Goal: Task Accomplishment & Management: Manage account settings

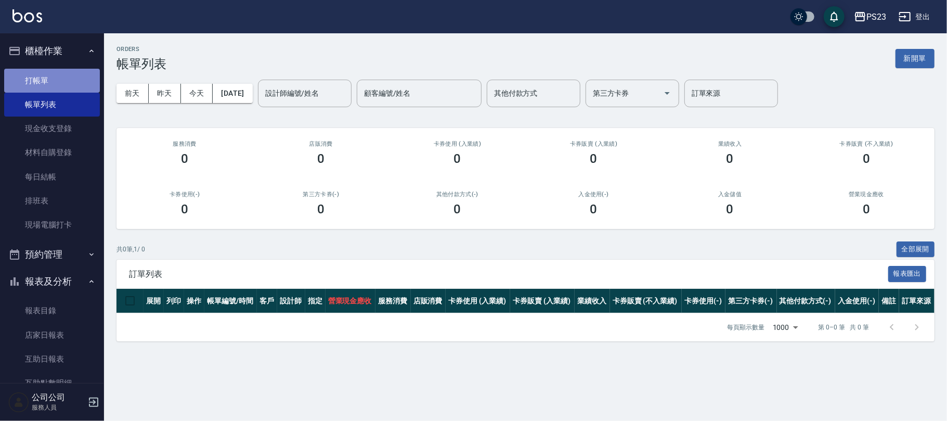
click at [70, 80] on link "打帳單" at bounding box center [52, 81] width 96 height 24
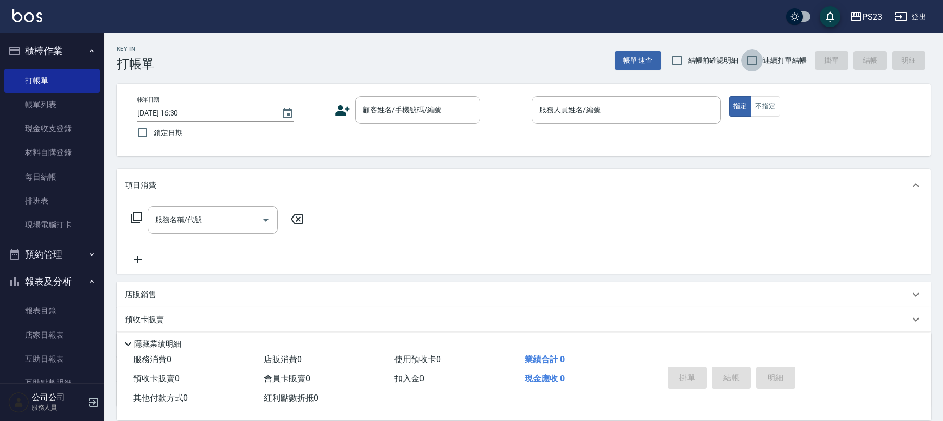
click at [756, 58] on input "連續打單結帳" at bounding box center [752, 60] width 22 height 22
checkbox input "true"
click at [379, 98] on div "顧客姓名/手機號碼/編號" at bounding box center [417, 110] width 125 height 28
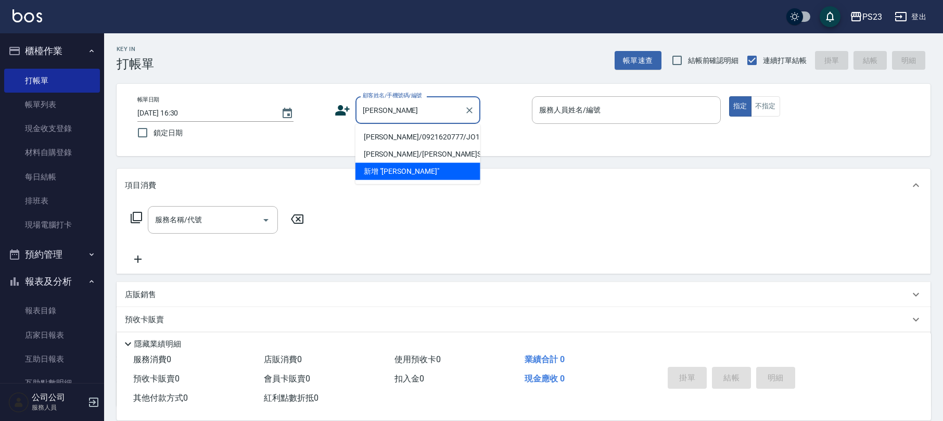
click at [422, 134] on li "[PERSON_NAME]/0921620777/JO1111" at bounding box center [417, 136] width 125 height 17
type input "[PERSON_NAME]/0921620777/JO1111"
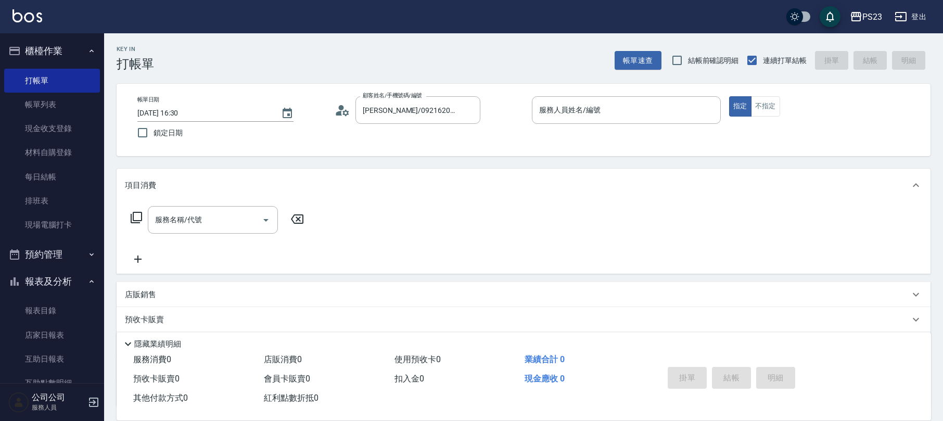
click at [340, 109] on circle at bounding box center [341, 107] width 5 height 5
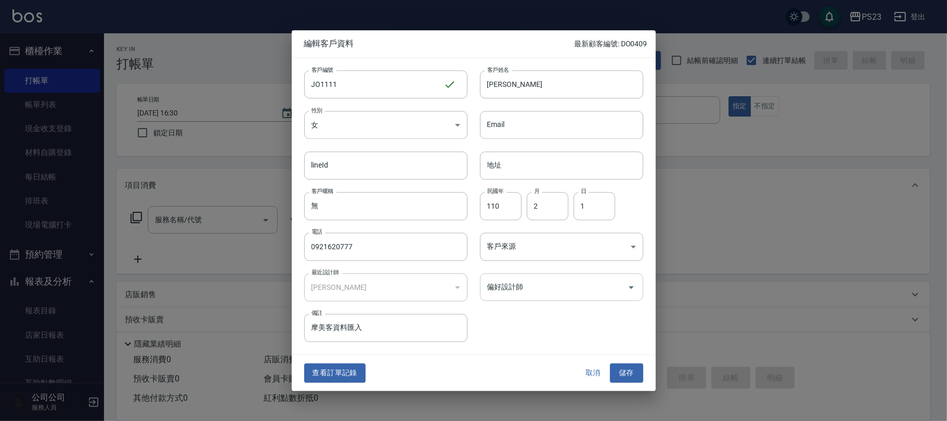
click at [550, 281] on input "偏好設計師" at bounding box center [554, 287] width 138 height 18
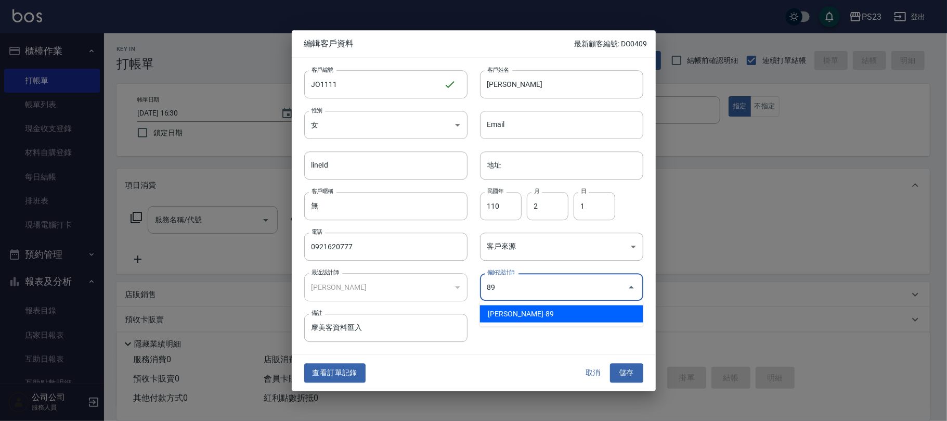
type input "[PERSON_NAME]"
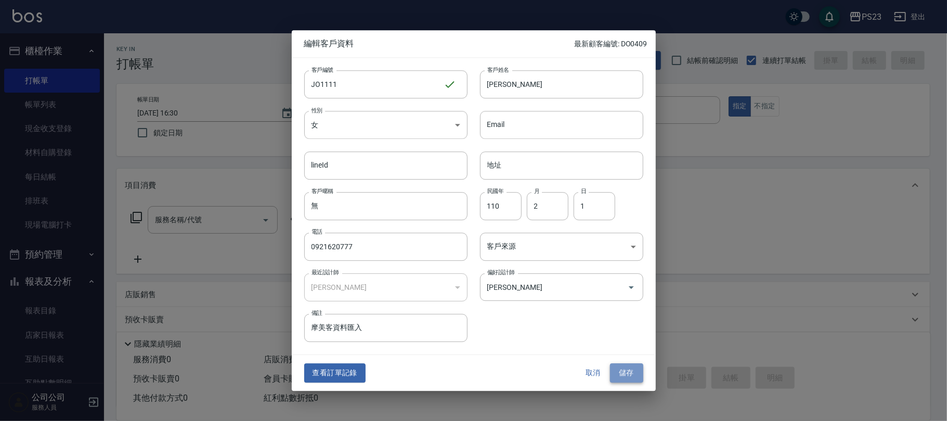
click at [627, 377] on button "儲存" at bounding box center [626, 373] width 33 height 19
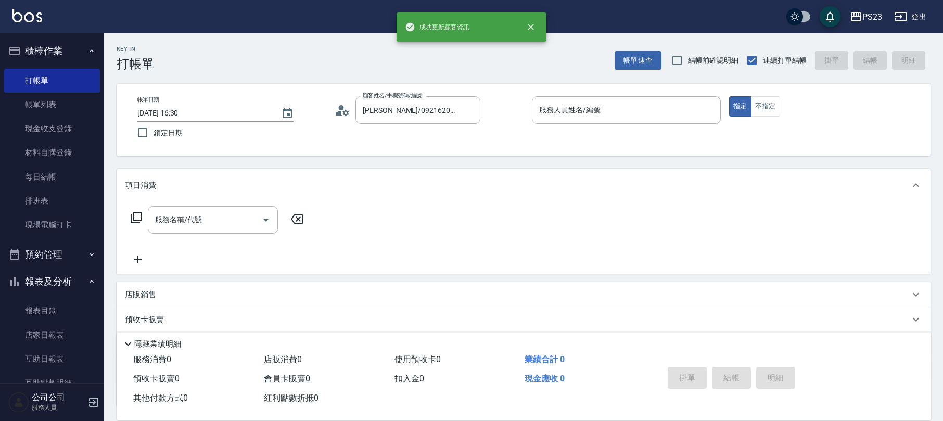
scroll to position [84, 0]
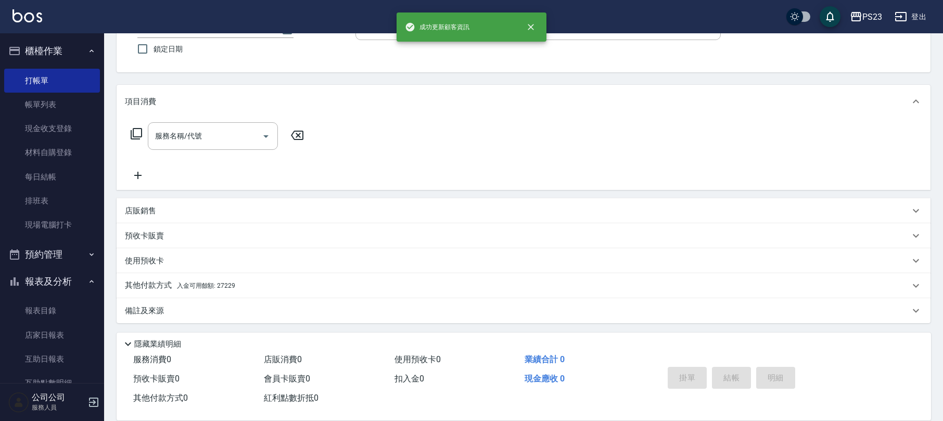
click at [268, 308] on div "備註及來源" at bounding box center [517, 310] width 784 height 11
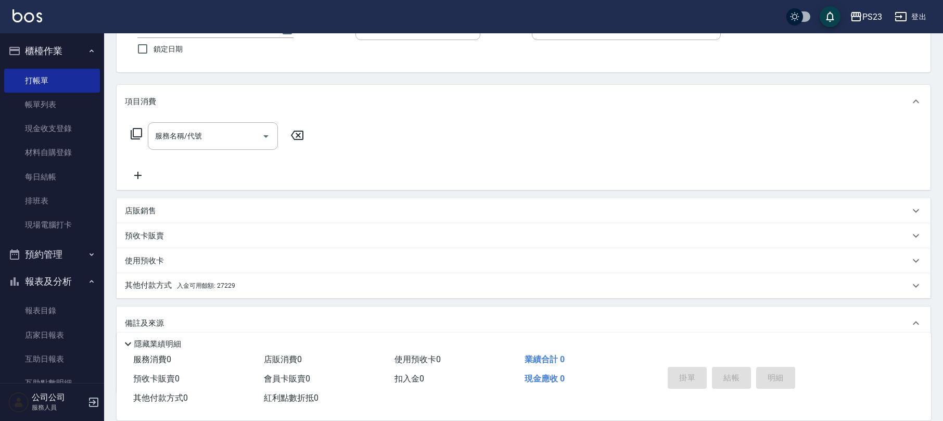
scroll to position [153, 0]
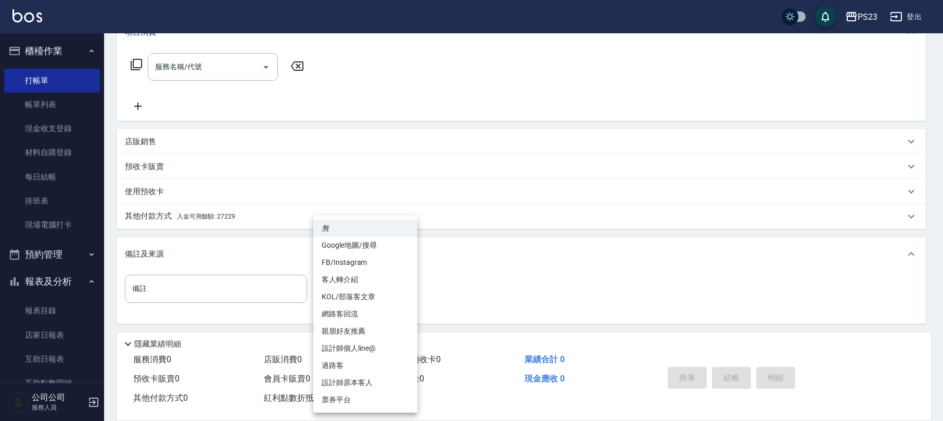
click at [337, 291] on body "PS23 登出 櫃檯作業 打帳單 帳單列表 現金收支登錄 材料自購登錄 每日結帳 排班表 現場電腦打卡 預約管理 預約管理 單日預約紀錄 單週預約紀錄 報表及…" at bounding box center [471, 134] width 943 height 574
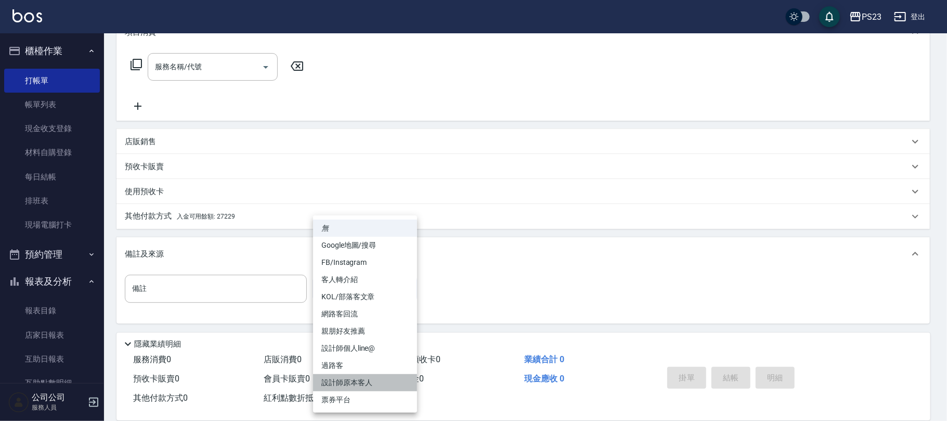
drag, startPoint x: 340, startPoint y: 382, endPoint x: 342, endPoint y: 369, distance: 12.8
click at [341, 382] on li "設計師原本客人" at bounding box center [365, 382] width 104 height 17
type input "設計師原本客人"
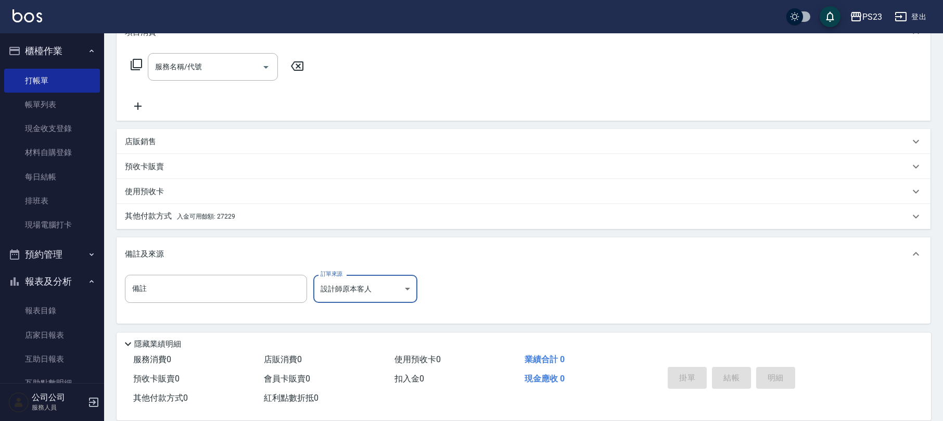
click at [462, 228] on div "其他付款方式 入金可用餘額: 27229" at bounding box center [524, 216] width 814 height 25
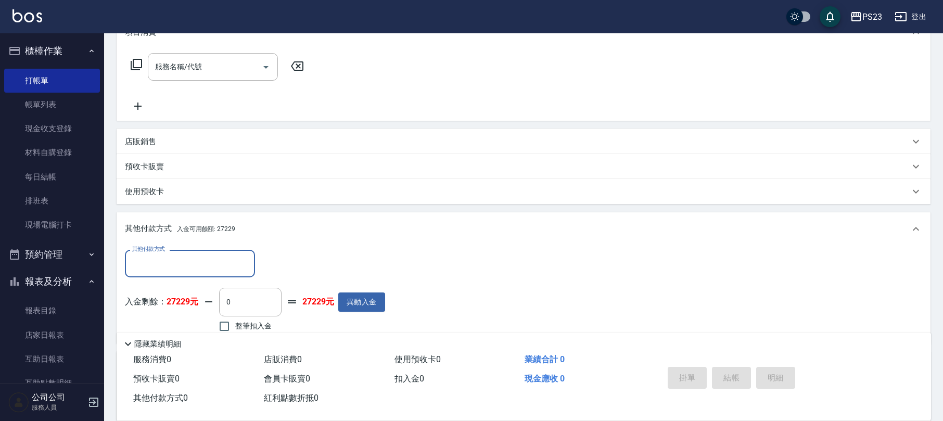
scroll to position [0, 0]
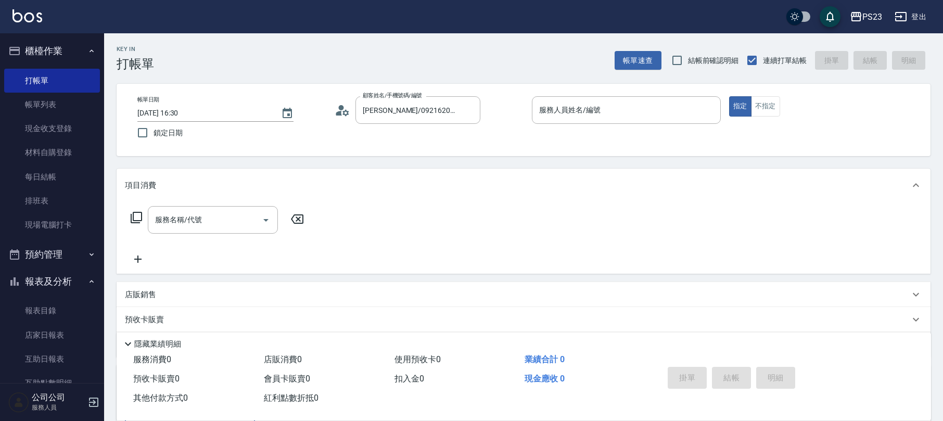
click at [136, 221] on icon at bounding box center [136, 217] width 12 height 12
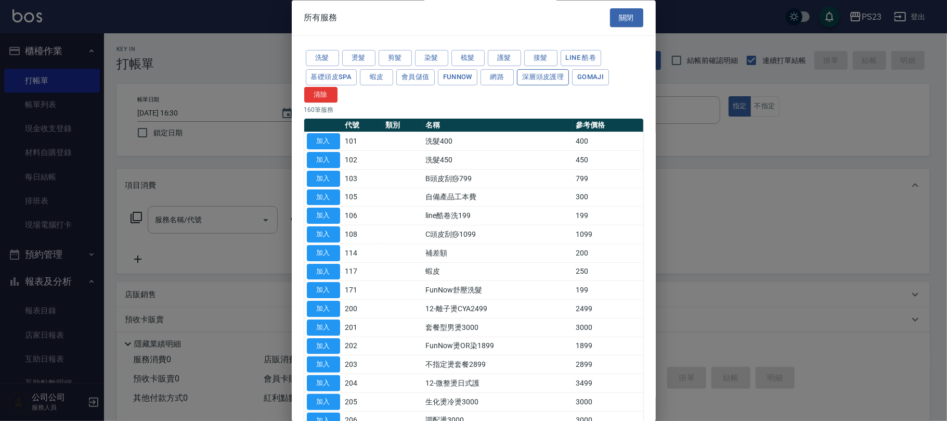
click at [535, 82] on button "深層頭皮護理" at bounding box center [543, 77] width 52 height 16
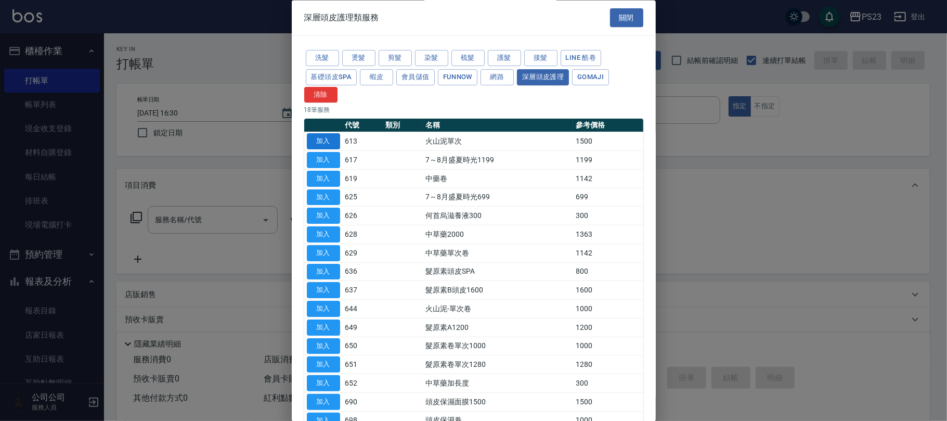
click at [327, 139] on button "加入" at bounding box center [323, 142] width 33 height 16
type input "火山泥單次(613)"
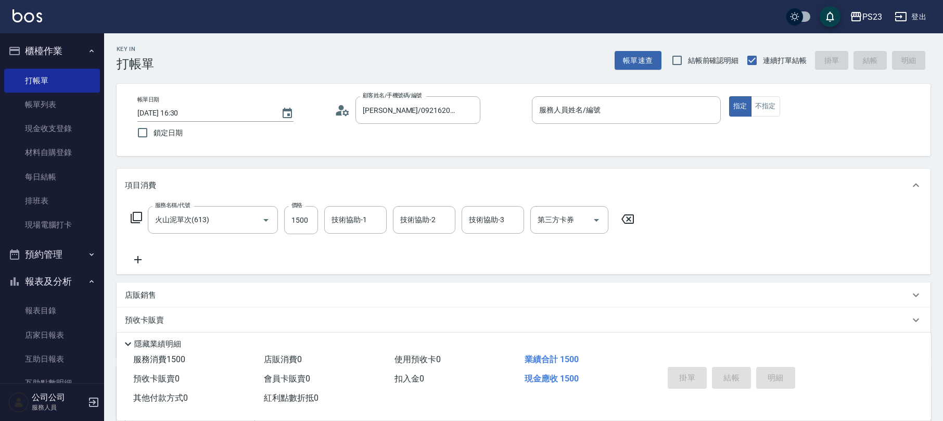
click at [134, 213] on icon at bounding box center [136, 217] width 12 height 12
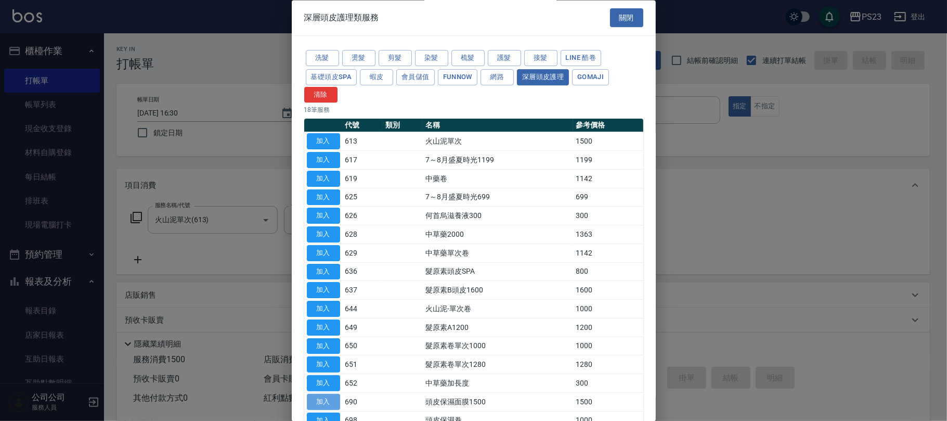
click at [325, 406] on button "加入" at bounding box center [323, 402] width 33 height 16
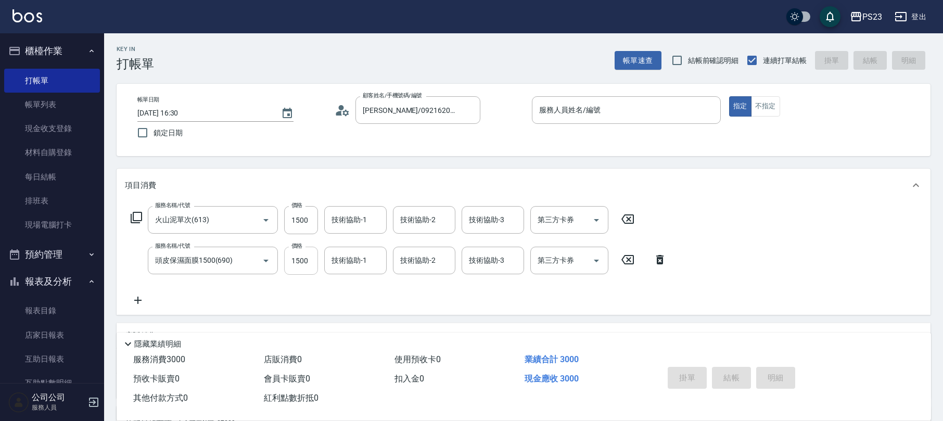
click at [304, 265] on input "1500" at bounding box center [301, 261] width 34 height 28
type input "1300"
click at [293, 220] on input "1500" at bounding box center [301, 220] width 34 height 28
type input "1300"
type input "[PERSON_NAME]-89"
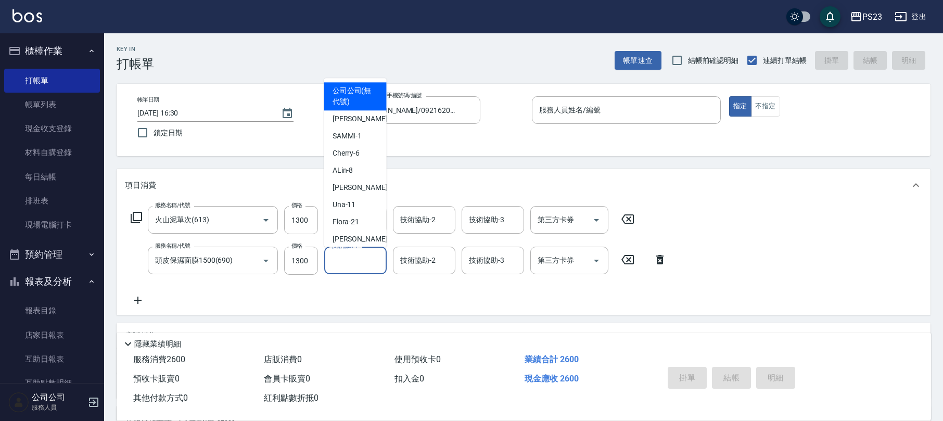
click at [335, 265] on input "技術協助-1" at bounding box center [355, 260] width 53 height 18
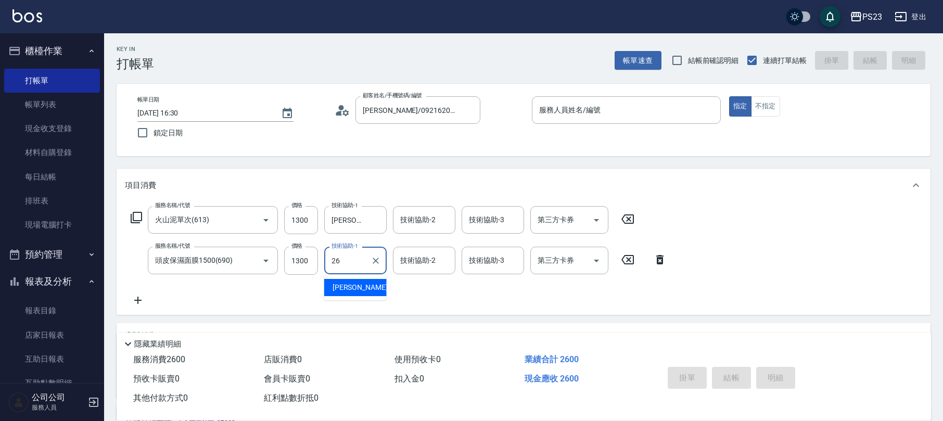
type input "青惠-26"
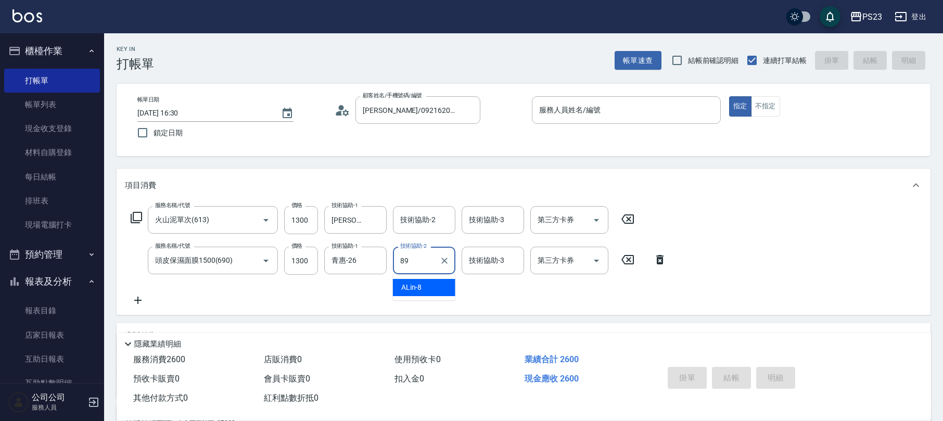
type input "[PERSON_NAME]-89"
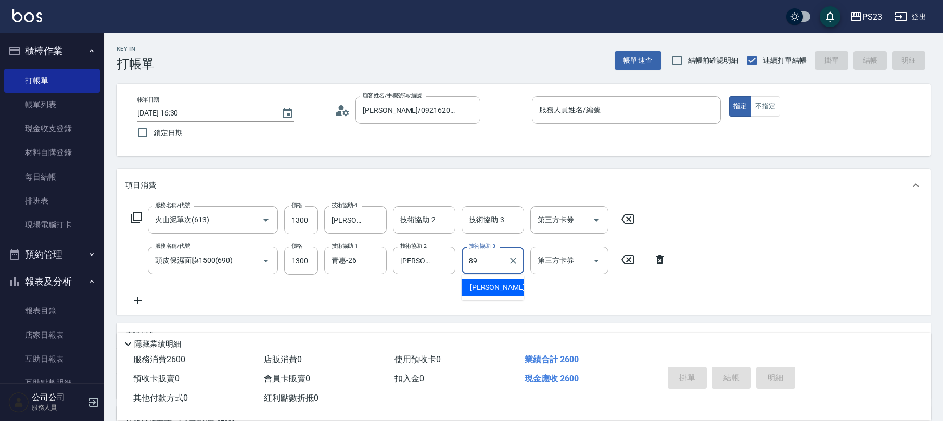
type input "[PERSON_NAME]-89"
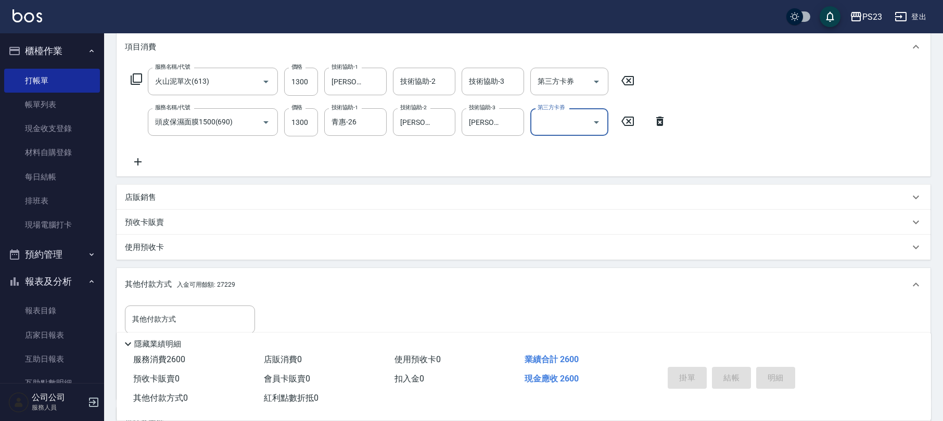
click at [132, 74] on icon at bounding box center [136, 79] width 12 height 12
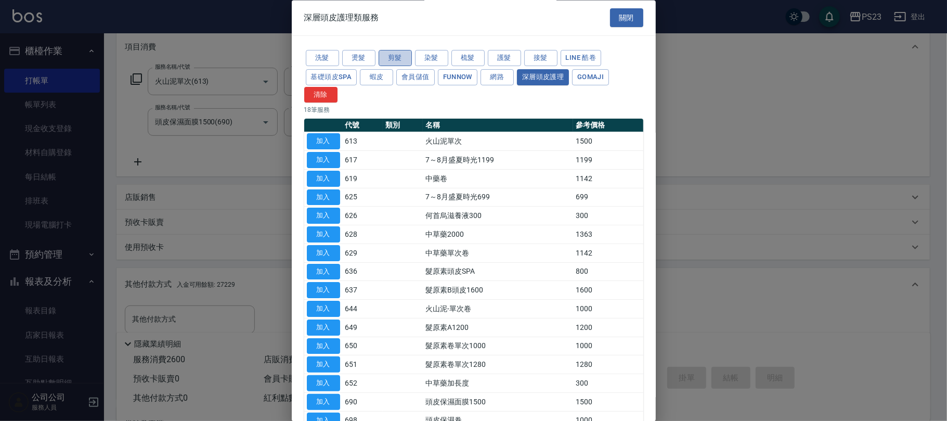
click at [389, 55] on button "剪髮" at bounding box center [395, 58] width 33 height 16
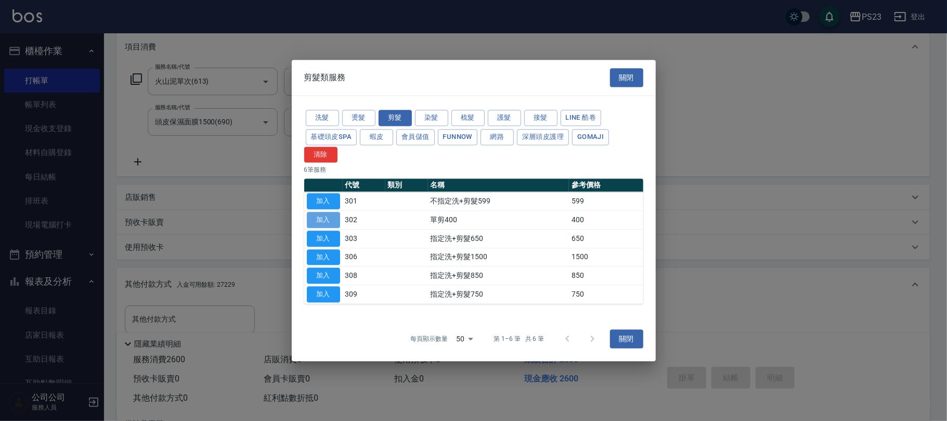
click at [321, 221] on button "加入" at bounding box center [323, 220] width 33 height 16
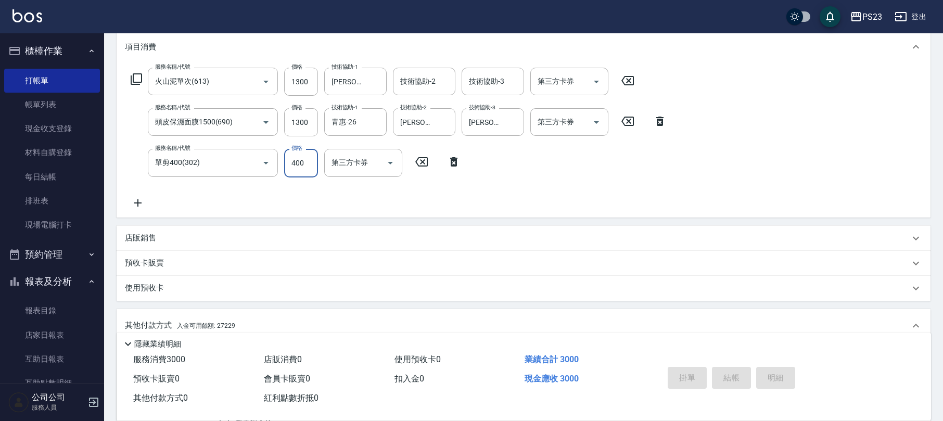
click at [299, 164] on input "400" at bounding box center [301, 163] width 34 height 28
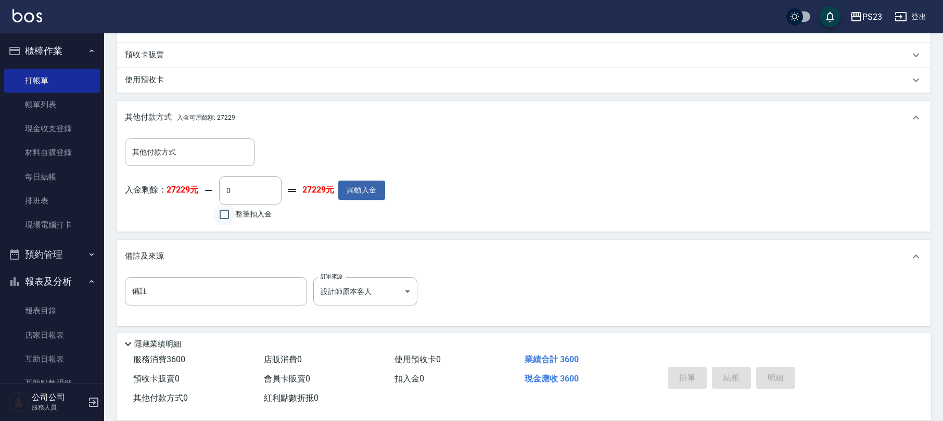
type input "1000"
click at [224, 221] on input "整筆扣入金" at bounding box center [224, 214] width 22 height 22
checkbox input "true"
type input "3600"
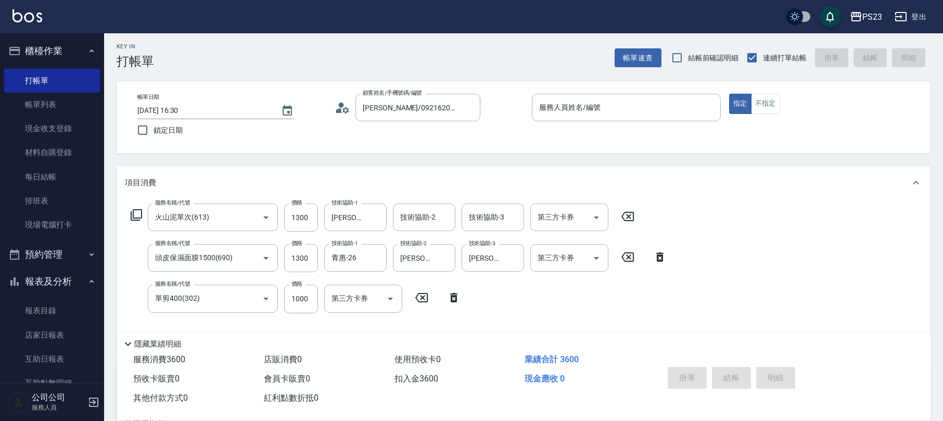
scroll to position [0, 0]
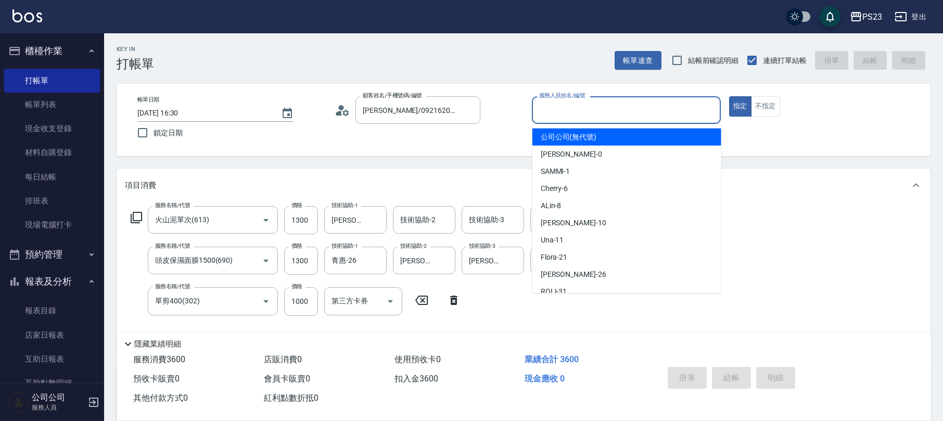
click at [591, 110] on input "服務人員姓名/編號" at bounding box center [625, 110] width 179 height 18
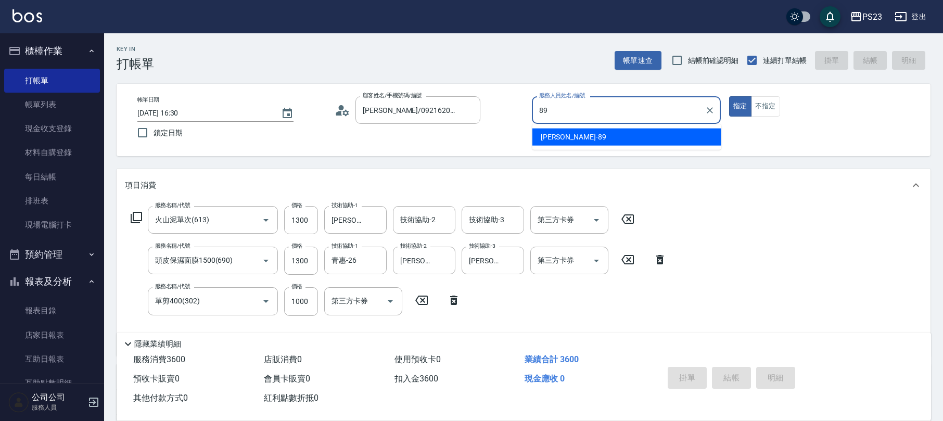
type input "[PERSON_NAME]-89"
type button "true"
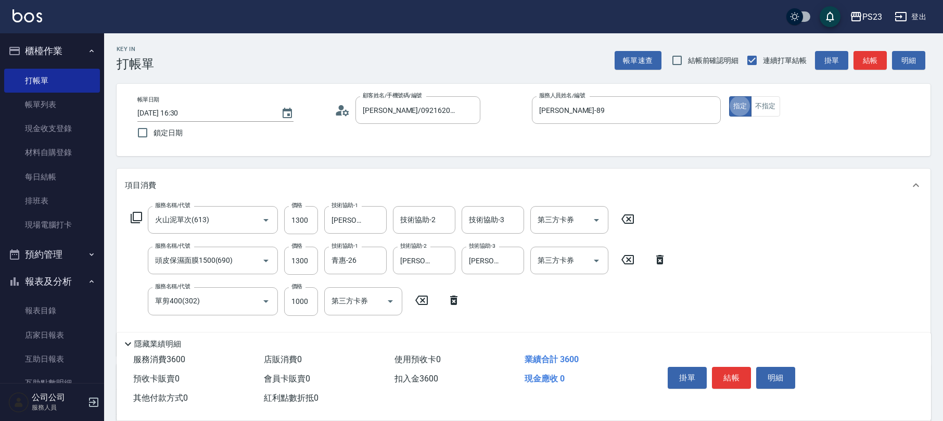
scroll to position [277, 0]
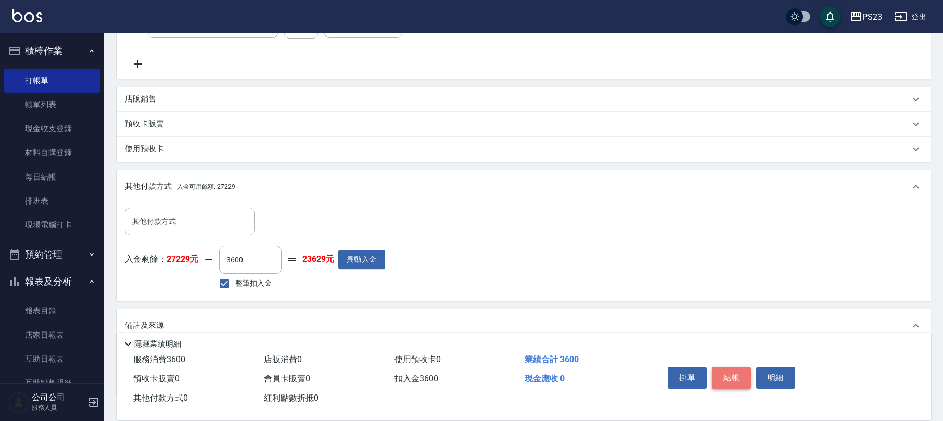
click at [731, 375] on button "結帳" at bounding box center [731, 378] width 39 height 22
type input "[DATE] 16:31"
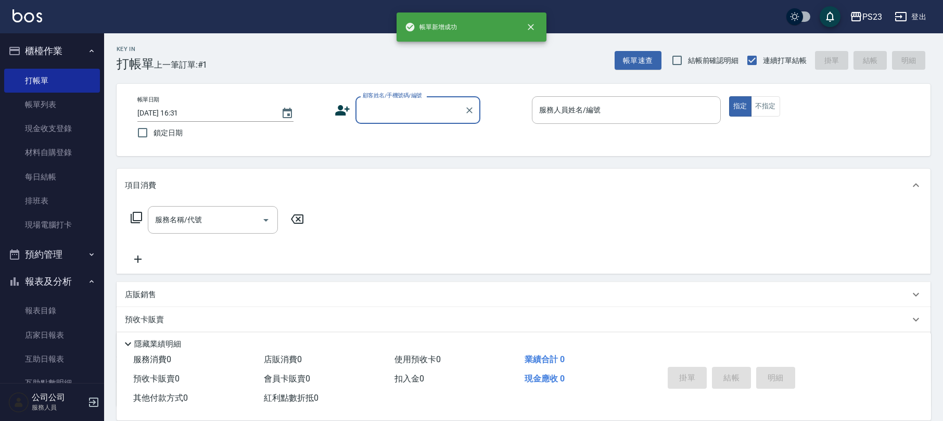
click at [392, 110] on input "顧客姓名/手機號碼/編號" at bounding box center [410, 110] width 100 height 18
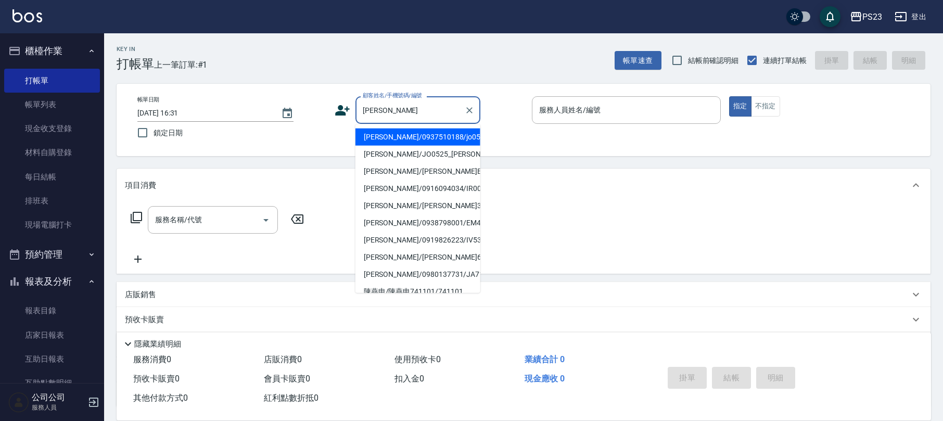
click at [424, 137] on li "[PERSON_NAME]/0937510188/jo0525" at bounding box center [417, 136] width 125 height 17
type input "[PERSON_NAME]/0937510188/jo0525"
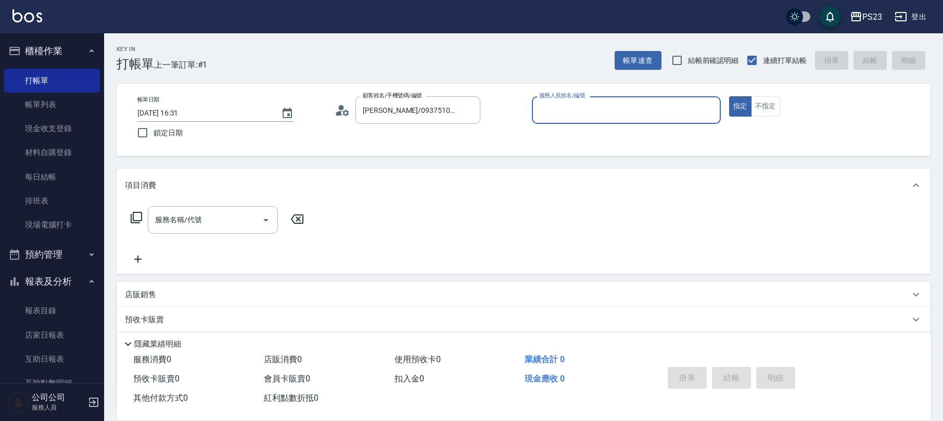
type input "[PERSON_NAME]-89"
click at [138, 217] on icon at bounding box center [136, 217] width 12 height 12
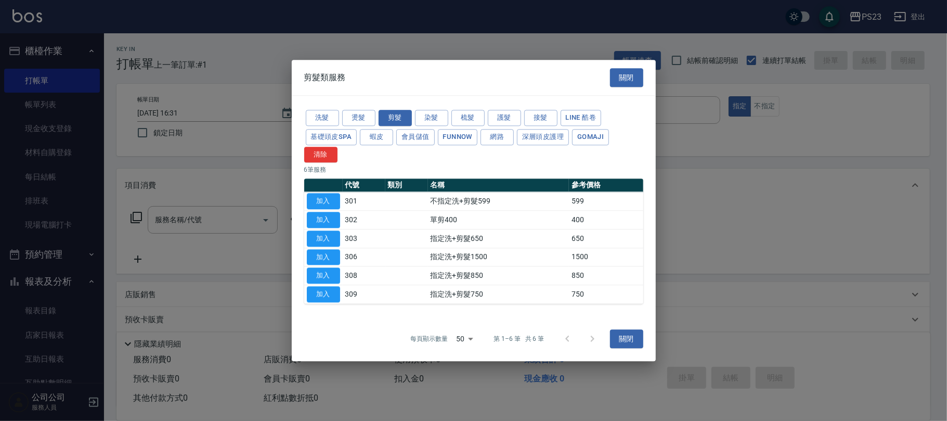
click at [138, 217] on div at bounding box center [473, 210] width 947 height 421
click at [527, 136] on button "深層頭皮護理" at bounding box center [543, 137] width 52 height 16
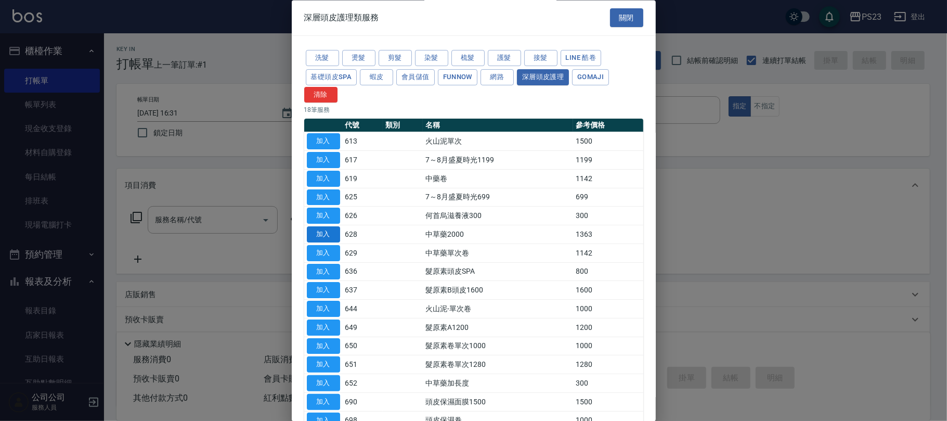
click at [314, 234] on button "加入" at bounding box center [323, 235] width 33 height 16
type input "中草藥2000(628)"
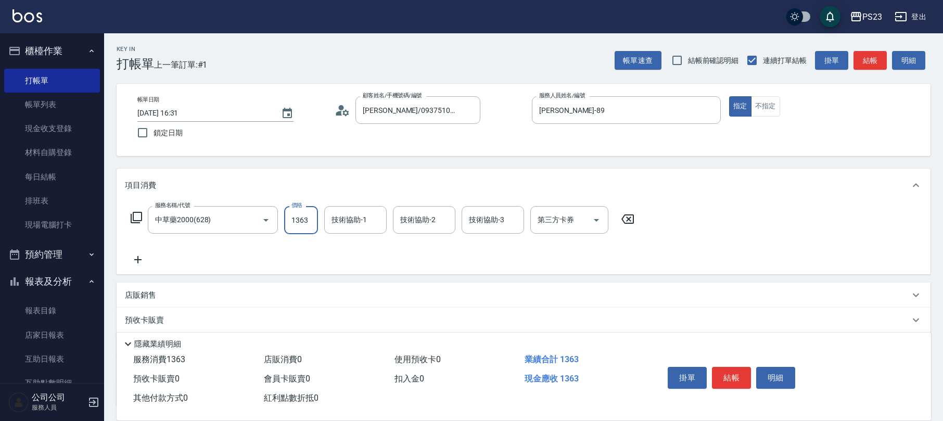
click at [304, 222] on input "1363" at bounding box center [301, 220] width 34 height 28
type input "1500"
type input "[PERSON_NAME]-89"
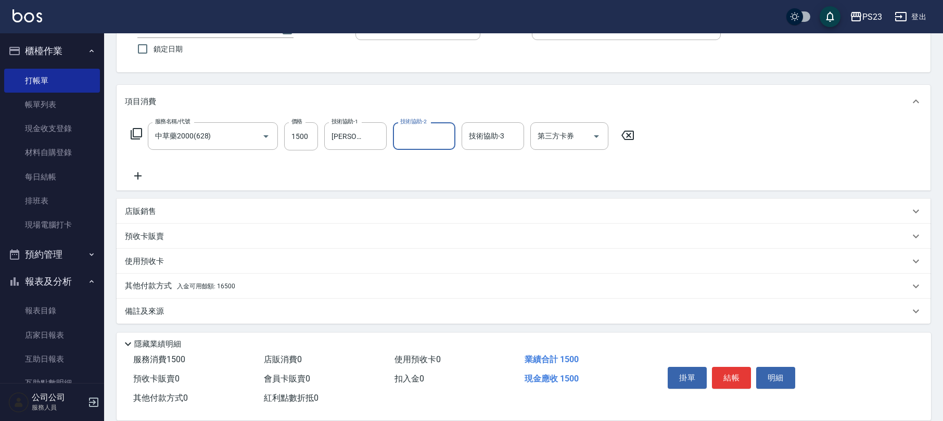
click at [275, 286] on div "其他付款方式 入金可用餘額: 16500" at bounding box center [517, 285] width 784 height 11
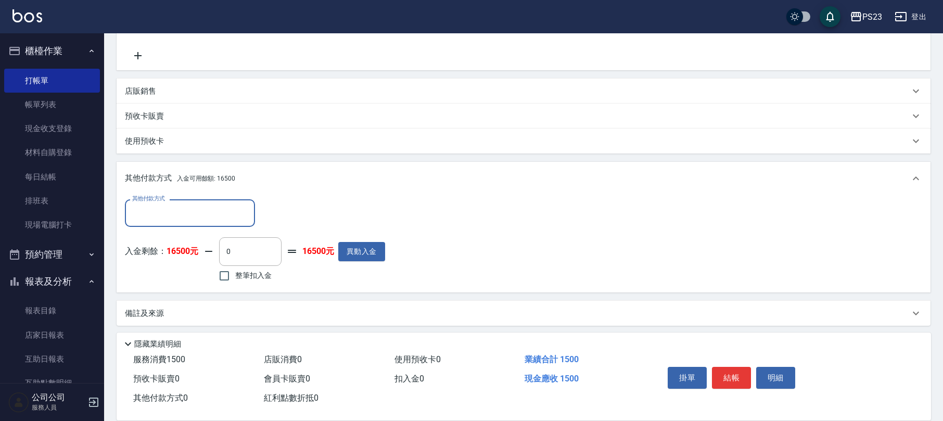
scroll to position [207, 0]
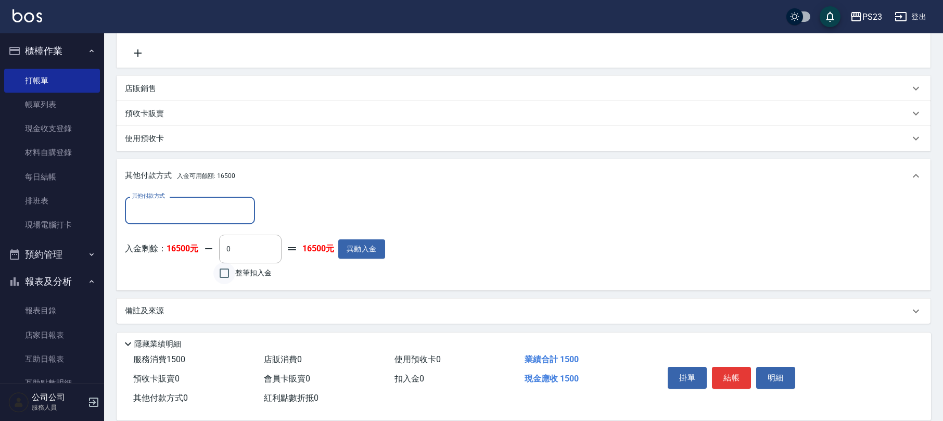
click at [225, 273] on input "整筆扣入金" at bounding box center [224, 273] width 22 height 22
checkbox input "true"
type input "1500"
click at [725, 380] on button "結帳" at bounding box center [731, 378] width 39 height 22
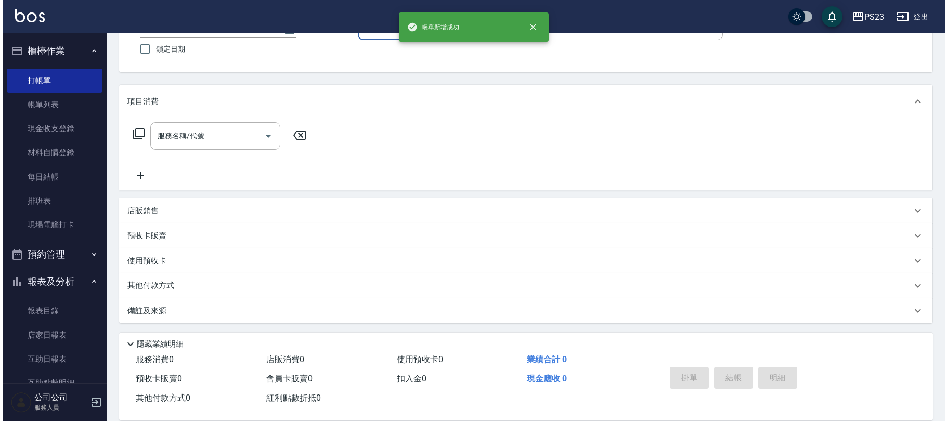
scroll to position [0, 0]
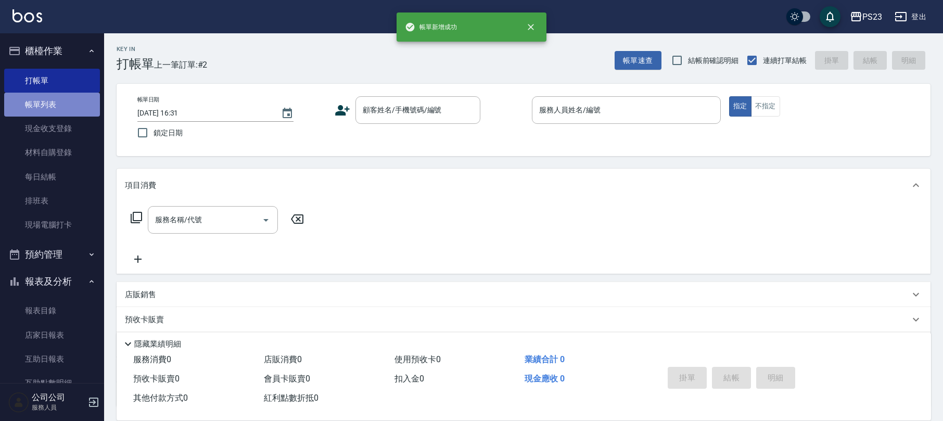
click at [80, 104] on link "帳單列表" at bounding box center [52, 105] width 96 height 24
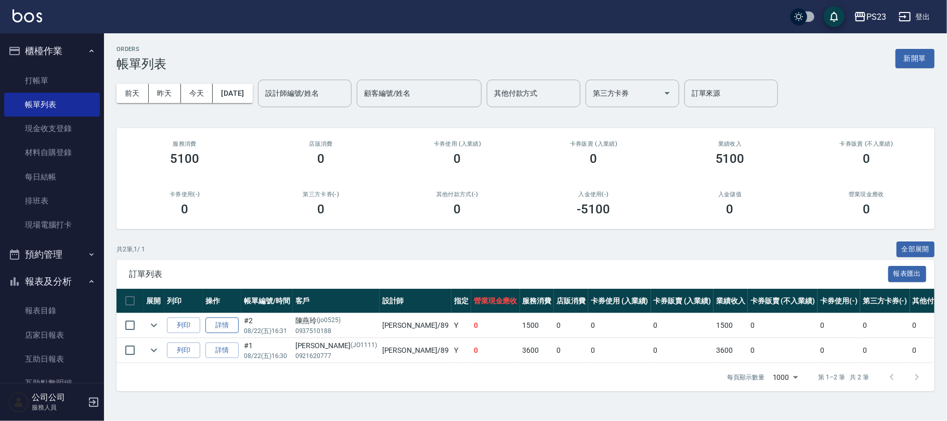
click at [213, 326] on link "詳情" at bounding box center [221, 325] width 33 height 16
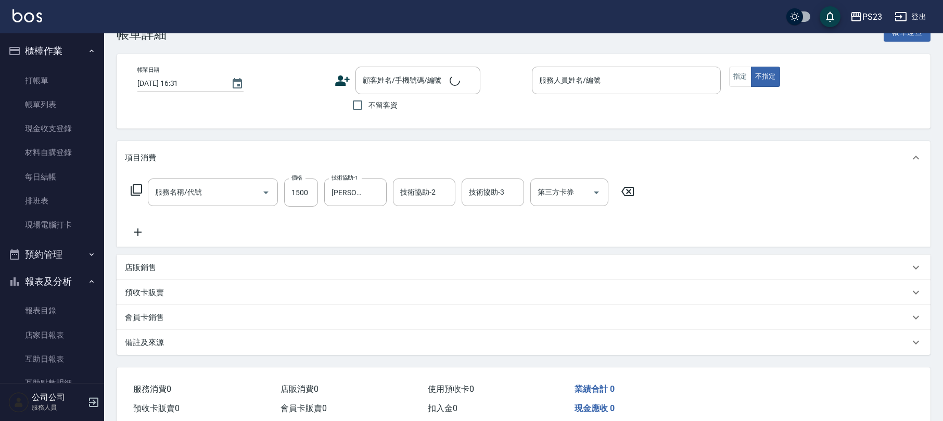
scroll to position [52, 0]
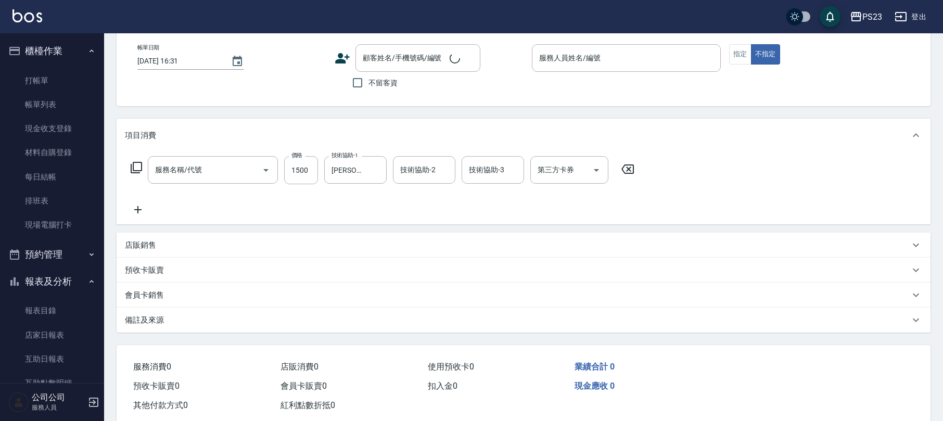
type input "[PERSON_NAME]-89"
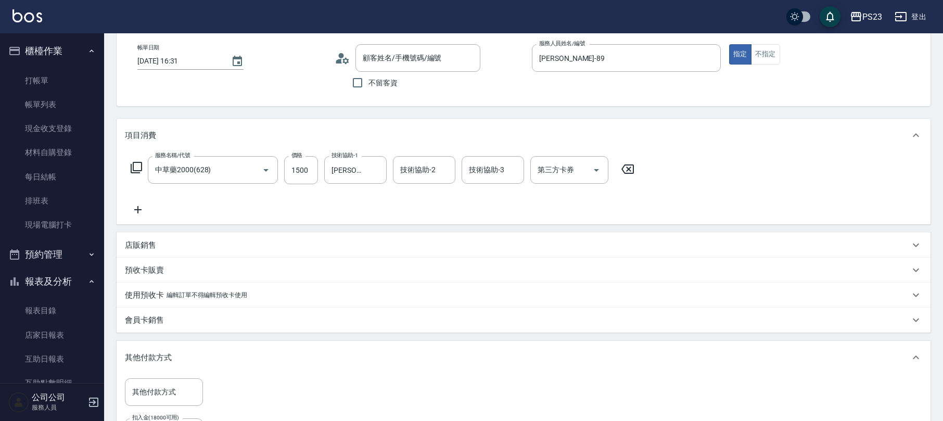
type input "中草藥2000(628)"
type input "[PERSON_NAME]/0937510188/jo0525"
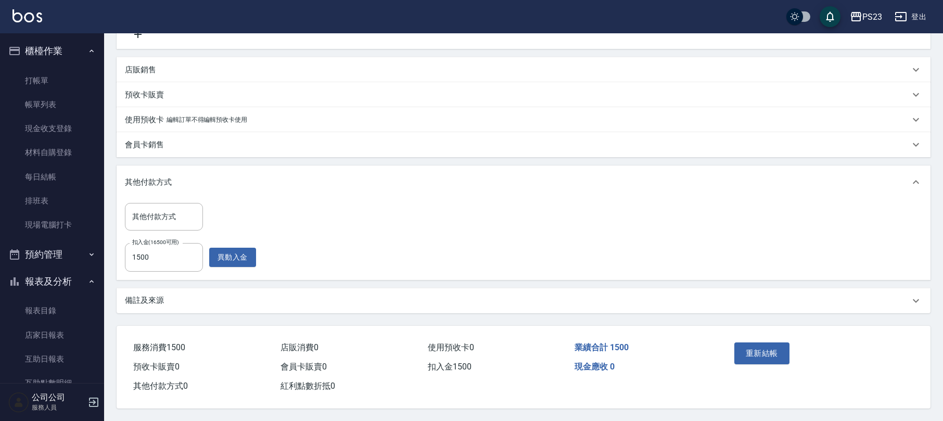
click at [381, 290] on div "備註及來源" at bounding box center [524, 300] width 814 height 25
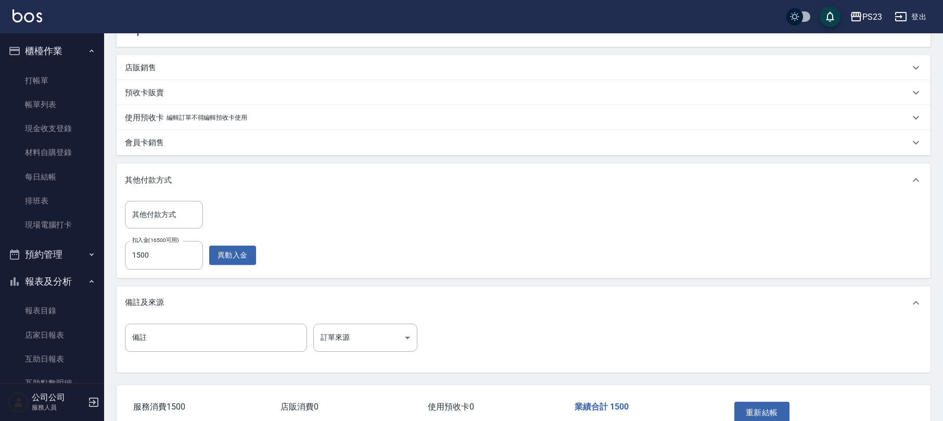
scroll to position [290, 0]
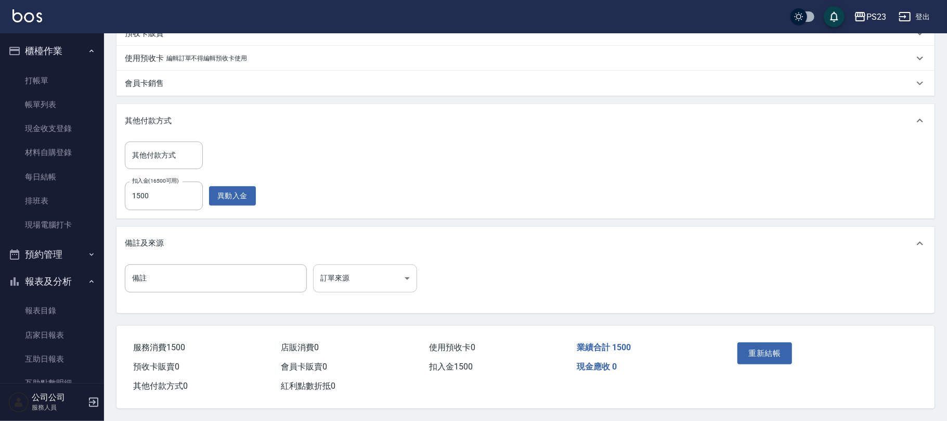
click at [365, 280] on body "PS23 登出 櫃檯作業 打帳單 帳單列表 現金收支登錄 材料自購登錄 每日結帳 排班表 現場電腦打卡 預約管理 預約管理 單日預約紀錄 單週預約紀錄 報表及…" at bounding box center [473, 66] width 947 height 710
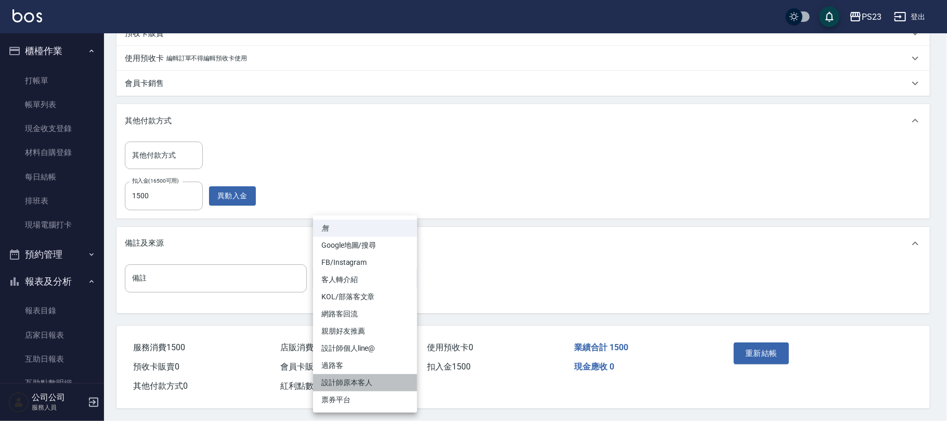
click at [378, 382] on li "設計師原本客人" at bounding box center [365, 382] width 104 height 17
type input "設計師原本客人"
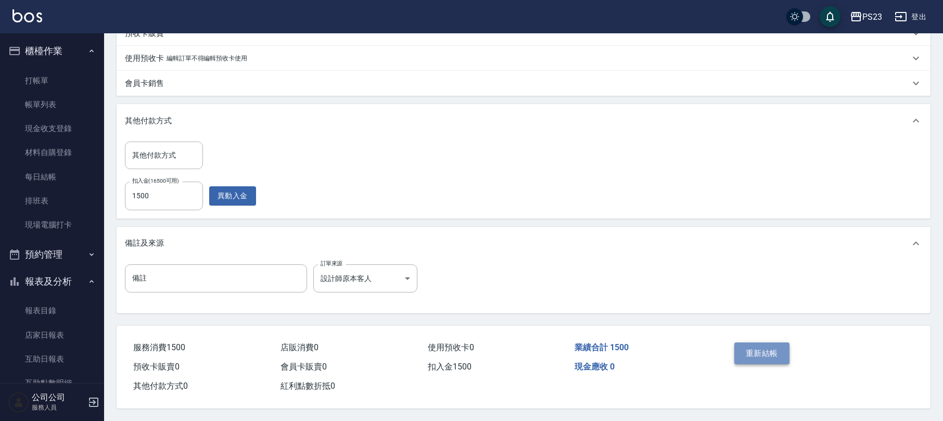
click at [748, 348] on button "重新結帳" at bounding box center [761, 353] width 55 height 22
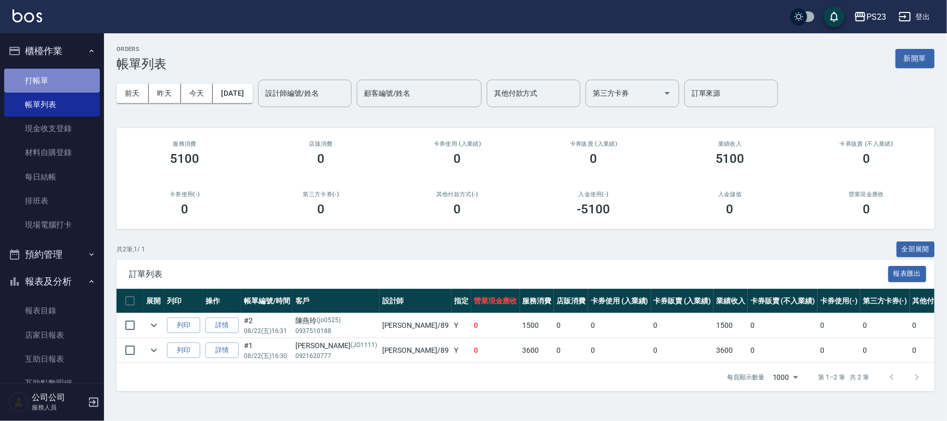
click at [73, 81] on link "打帳單" at bounding box center [52, 81] width 96 height 24
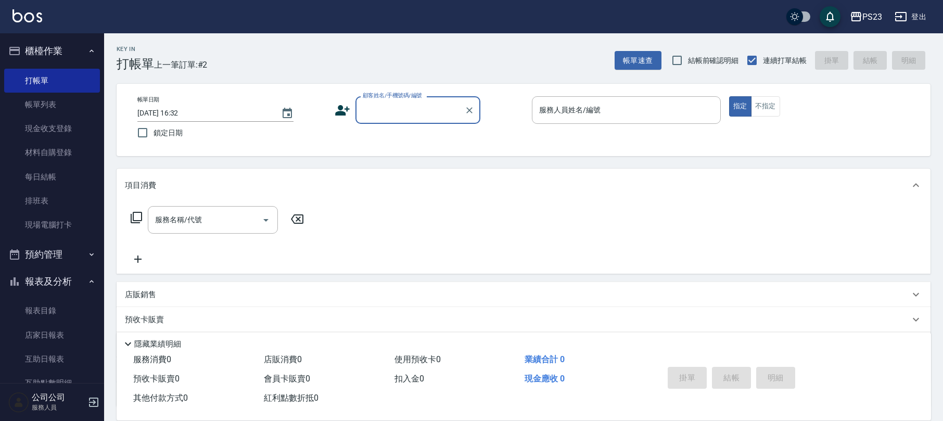
click at [432, 119] on div "顧客姓名/手機號碼/編號" at bounding box center [417, 110] width 125 height 28
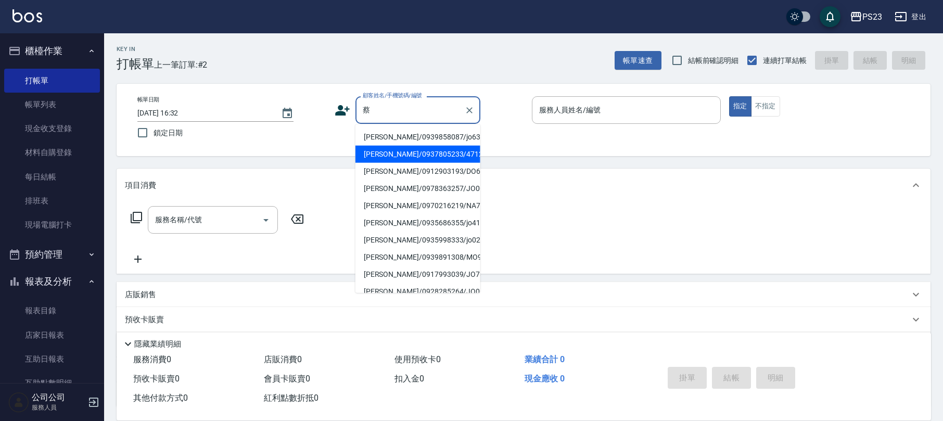
click at [450, 157] on li "[PERSON_NAME]/0937805233/471201" at bounding box center [417, 154] width 125 height 17
type input "[PERSON_NAME]/0937805233/471201"
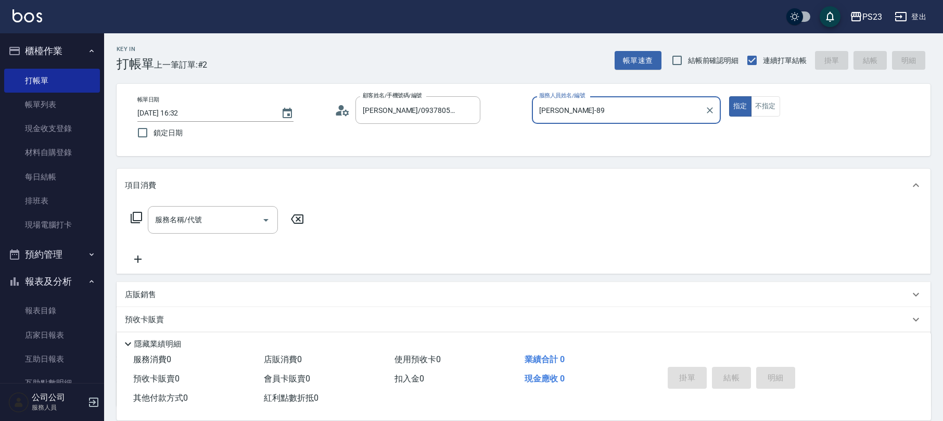
type input "[PERSON_NAME]-89"
click at [729, 96] on button "指定" at bounding box center [740, 106] width 22 height 20
type button "true"
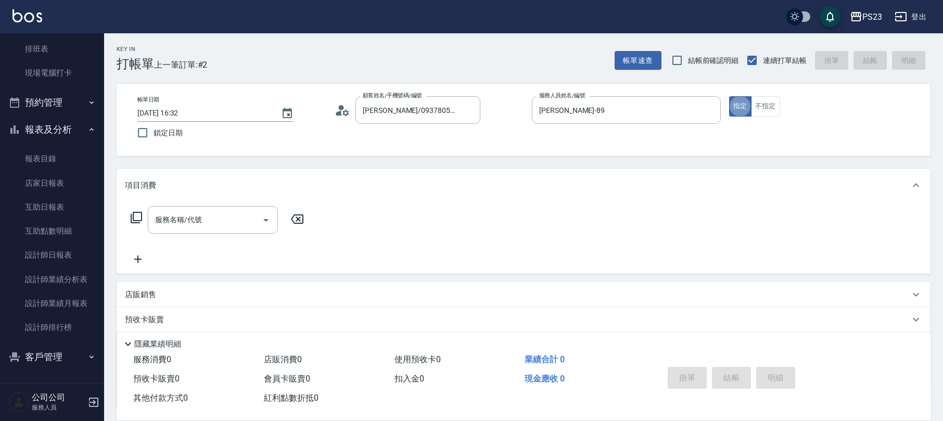
scroll to position [84, 0]
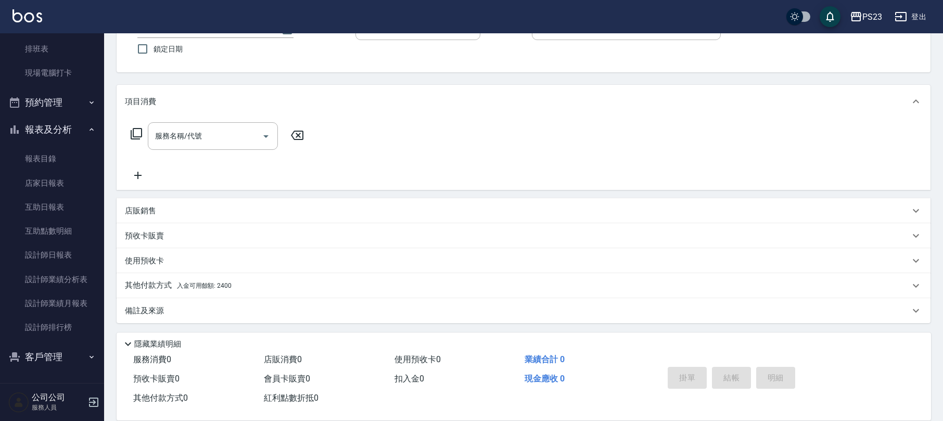
click at [43, 348] on button "客戶管理" at bounding box center [52, 356] width 96 height 27
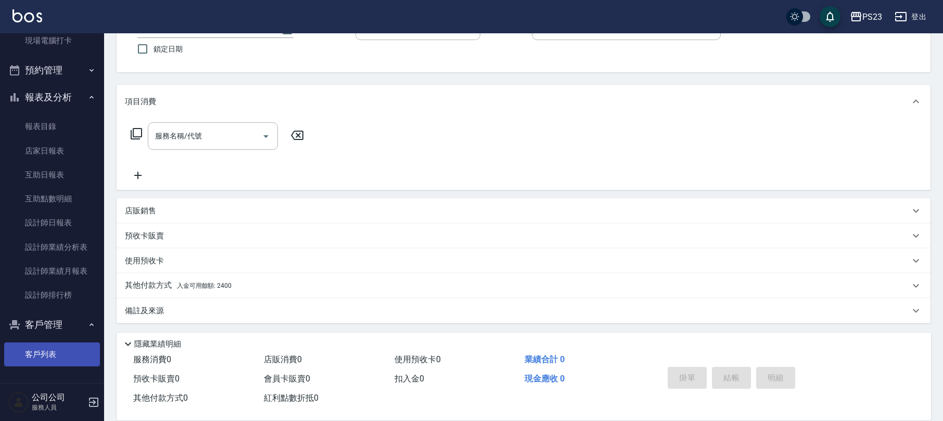
click at [42, 346] on link "客戶列表" at bounding box center [52, 354] width 96 height 24
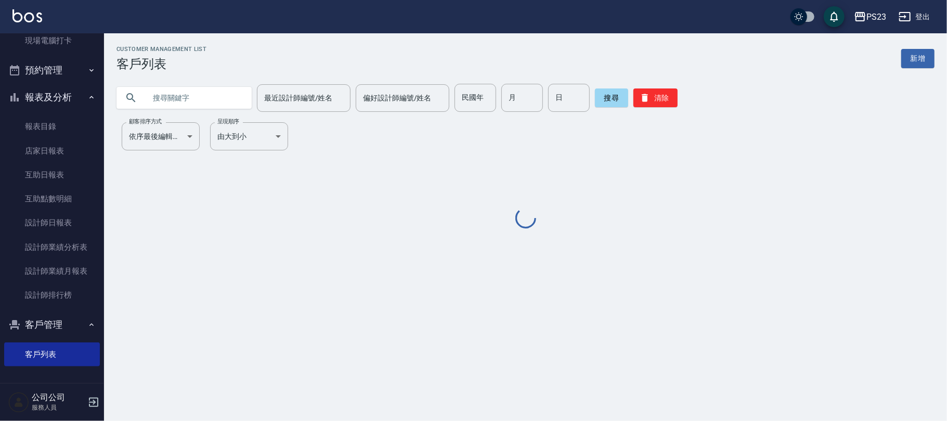
click at [211, 92] on input "text" at bounding box center [195, 98] width 98 height 28
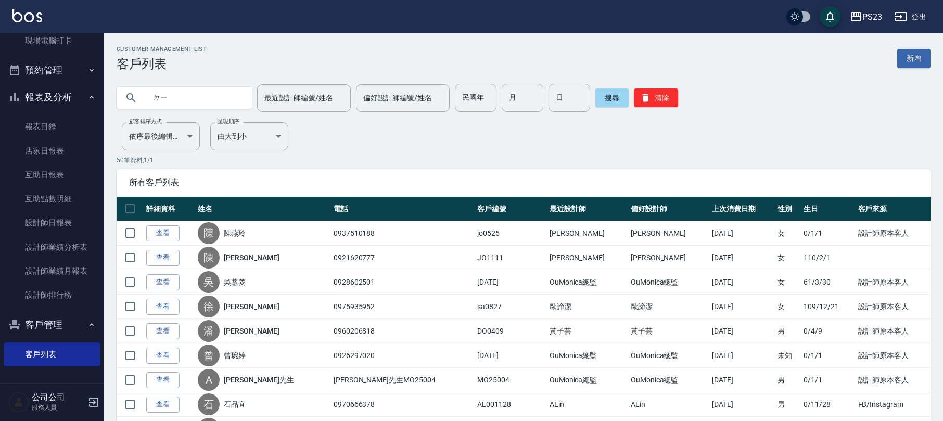
type input "ㄉ"
type input "[PERSON_NAME]"
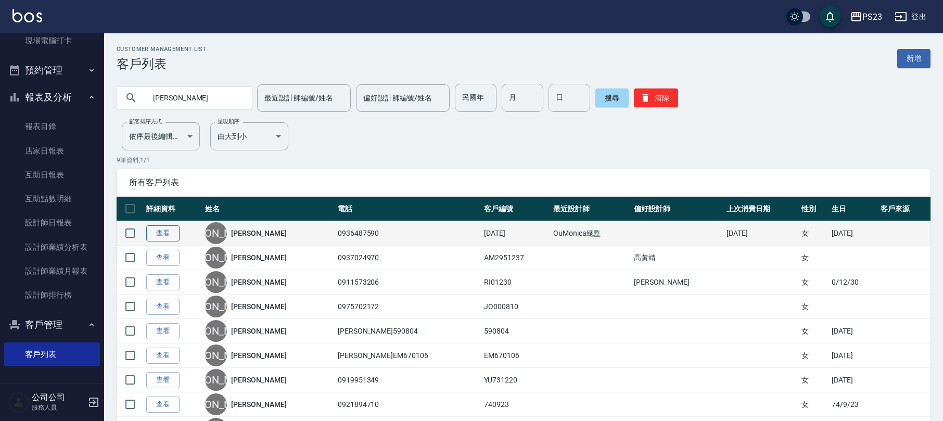
click at [169, 233] on link "查看" at bounding box center [162, 233] width 33 height 16
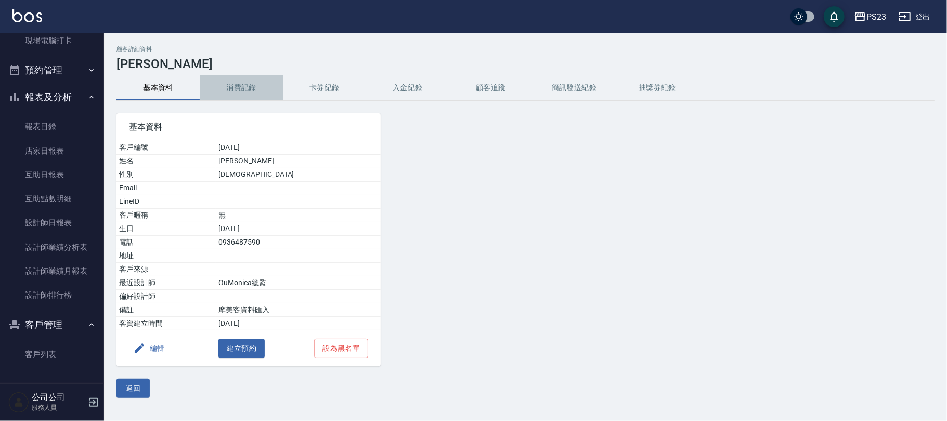
click at [229, 77] on button "消費記錄" at bounding box center [241, 87] width 83 height 25
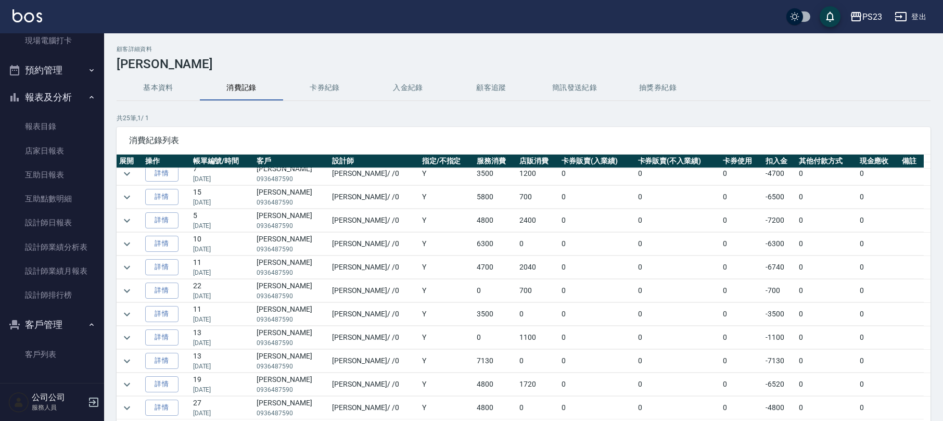
scroll to position [207, 0]
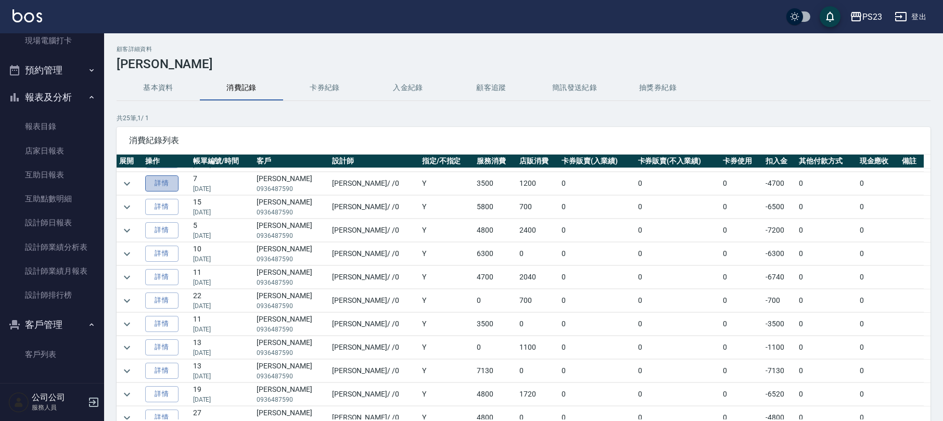
click at [163, 190] on link "詳情" at bounding box center [161, 183] width 33 height 16
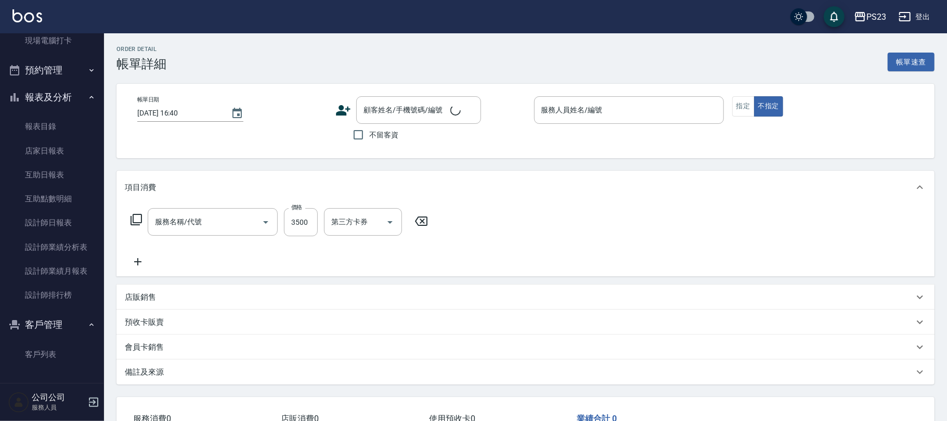
type input "[DATE] 20:22"
type input "[PERSON_NAME]-0"
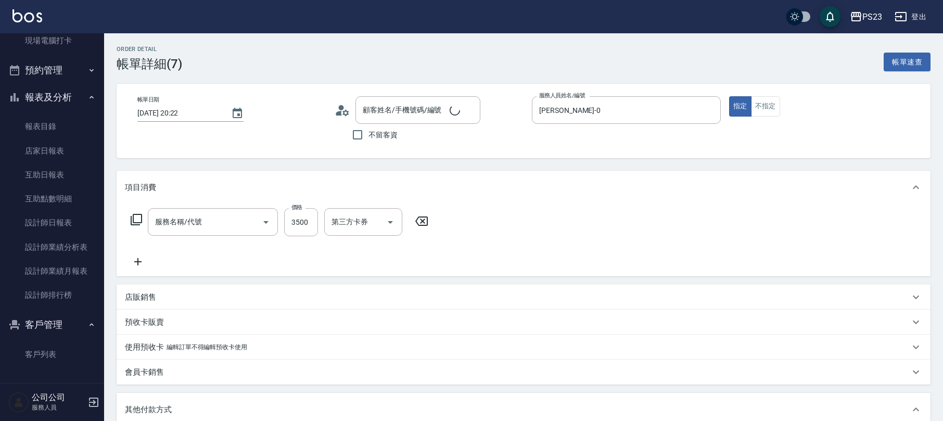
type input "染(401)"
type input "[PERSON_NAME]/0936487590/[DATE]"
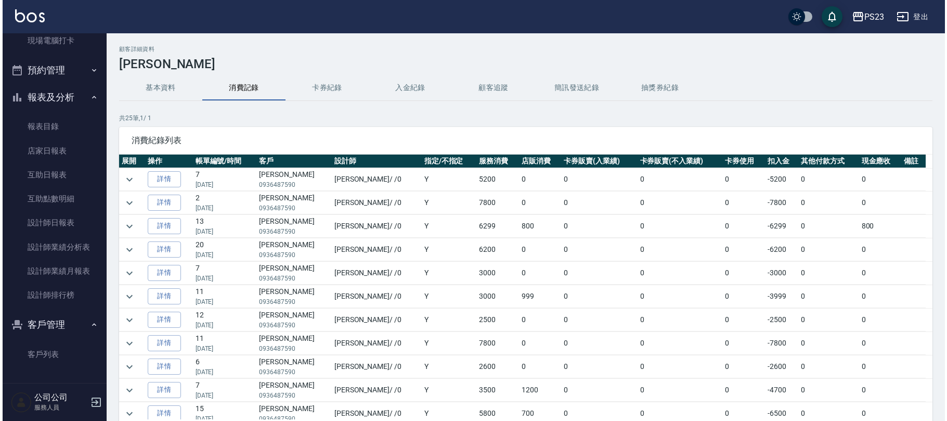
scroll to position [138, 0]
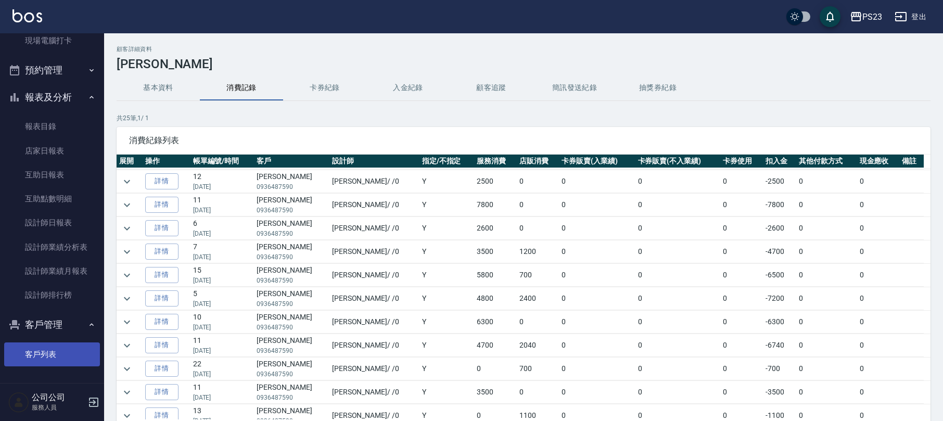
click at [18, 342] on link "客戶列表" at bounding box center [52, 354] width 96 height 24
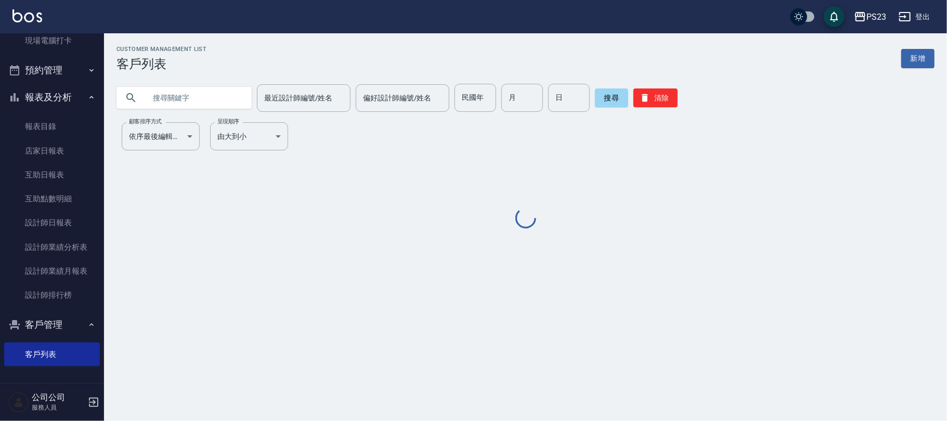
click at [188, 107] on input "text" at bounding box center [195, 98] width 98 height 28
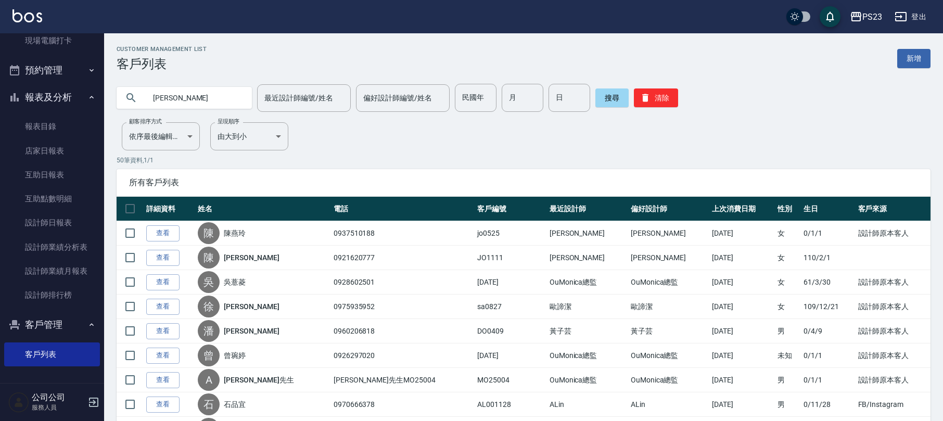
type input "[PERSON_NAME]"
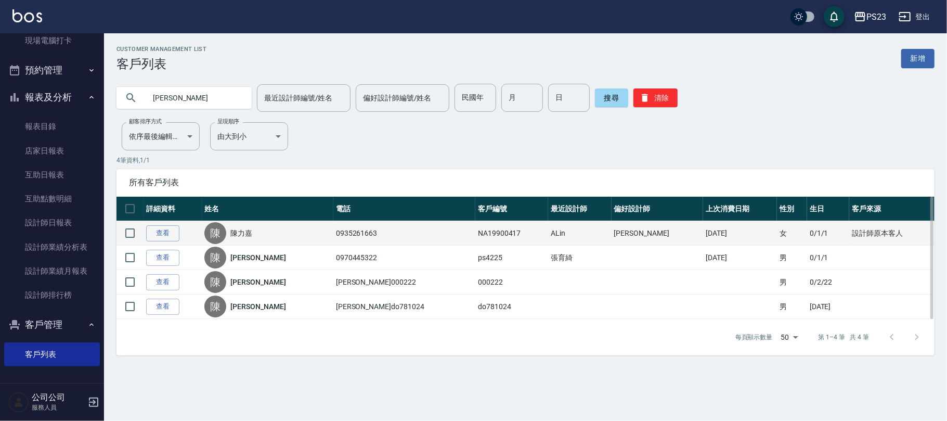
click at [252, 234] on link "陳力嘉" at bounding box center [241, 233] width 22 height 10
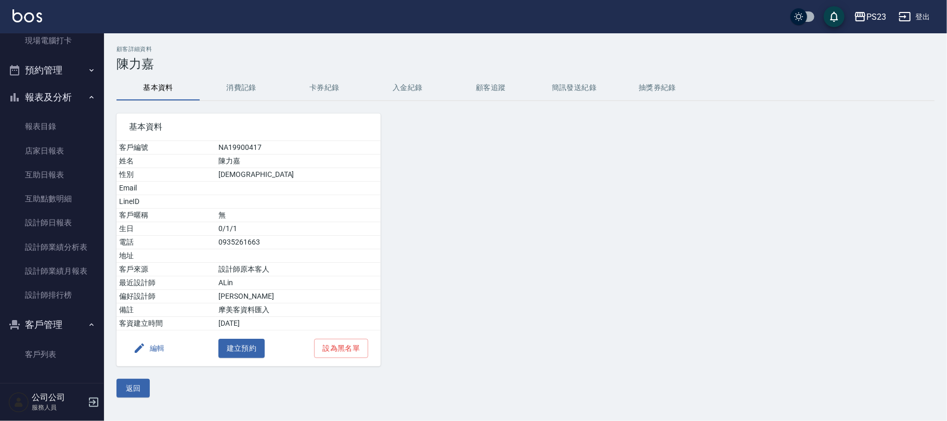
click at [234, 83] on button "消費記錄" at bounding box center [241, 87] width 83 height 25
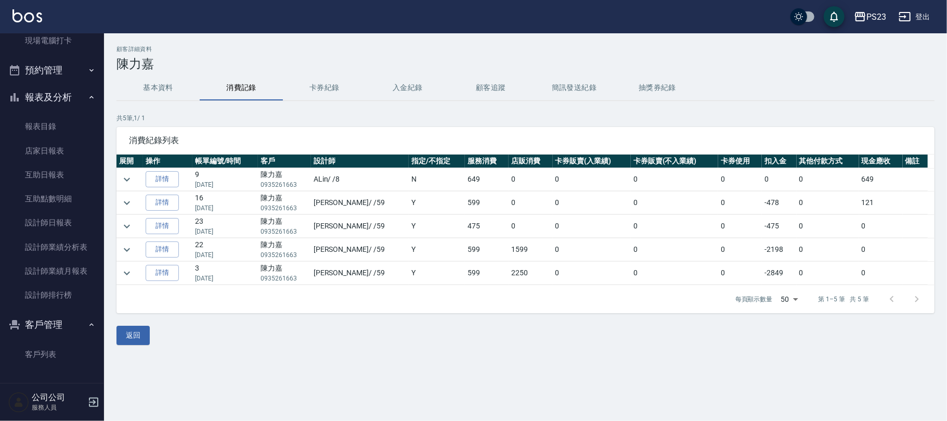
click at [490, 348] on div "顧客詳細資料 [PERSON_NAME] 基本資料 消費記錄 卡券紀錄 入金紀錄 顧客追蹤 簡訊發送紀錄 抽獎券紀錄 共 5 筆, 1 / 1 消費紀錄列表 …" at bounding box center [525, 195] width 843 height 324
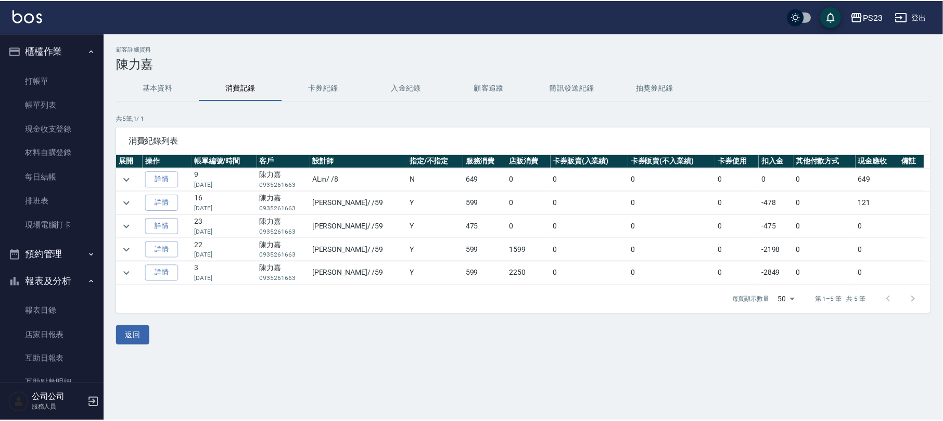
scroll to position [184, 0]
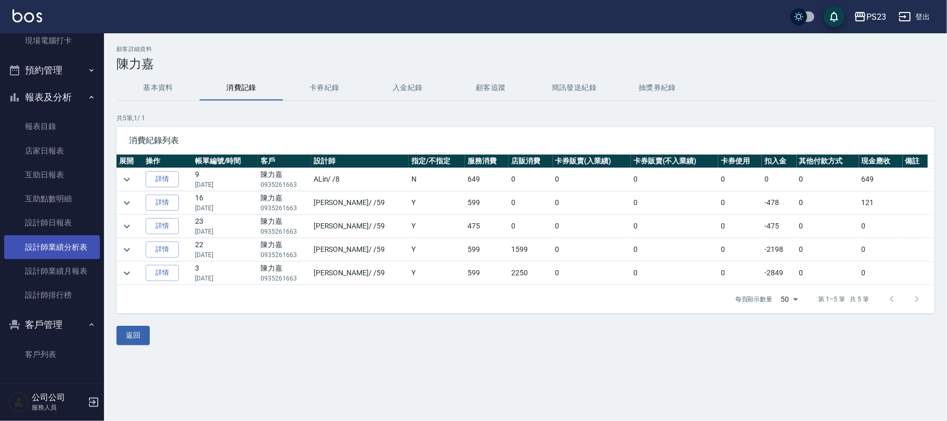
click at [57, 241] on link "設計師業績分析表" at bounding box center [52, 247] width 96 height 24
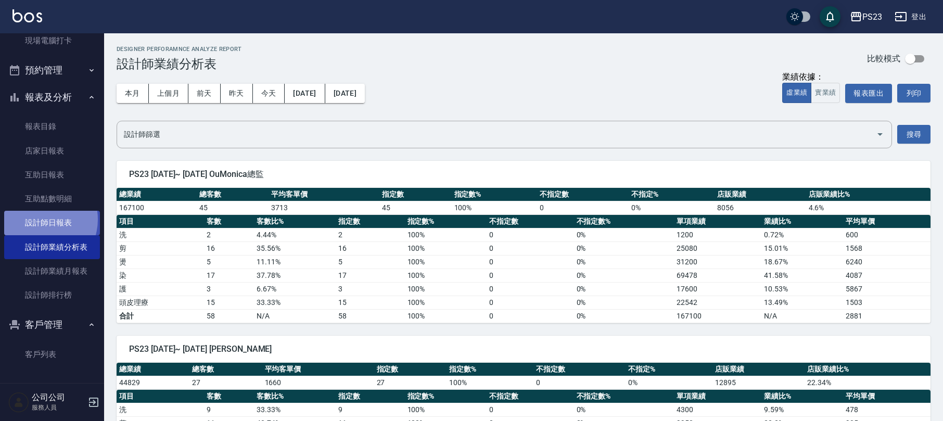
click at [40, 219] on link "設計師日報表" at bounding box center [52, 223] width 96 height 24
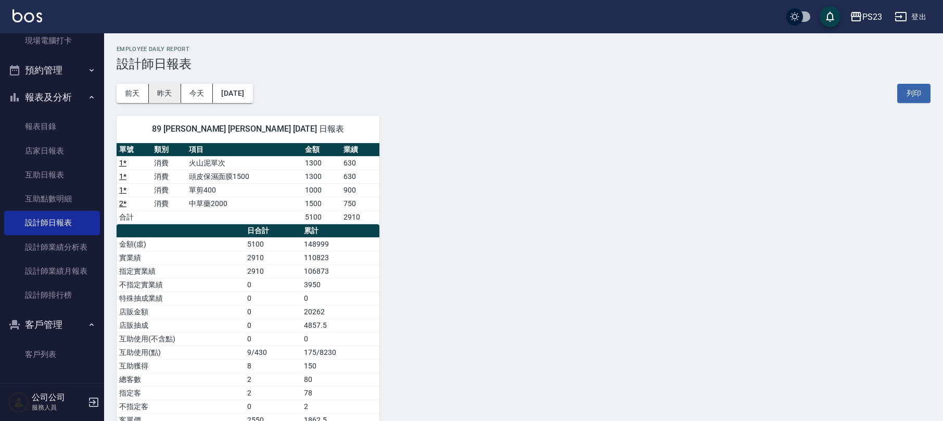
click at [161, 86] on button "昨天" at bounding box center [165, 93] width 32 height 19
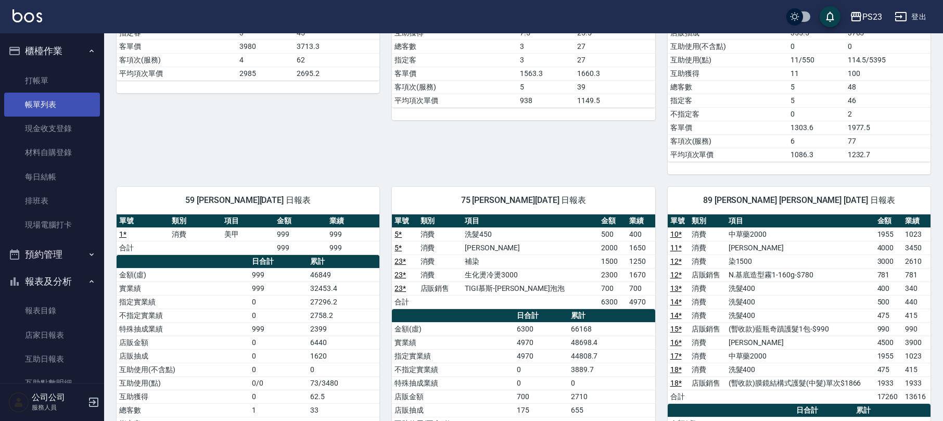
click at [46, 96] on link "帳單列表" at bounding box center [52, 105] width 96 height 24
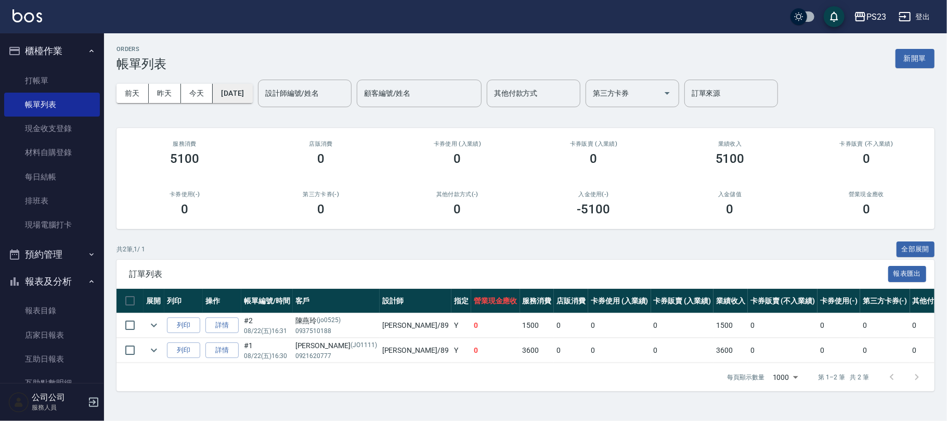
click at [237, 88] on button "[DATE]" at bounding box center [233, 93] width 40 height 19
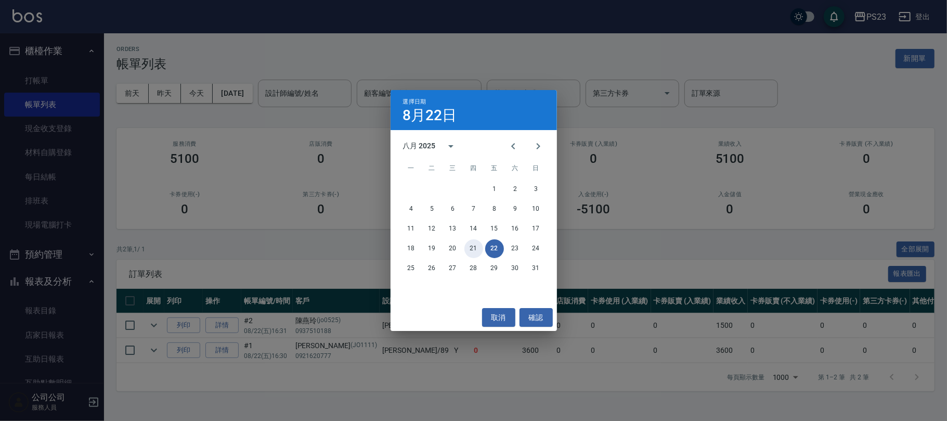
click at [473, 248] on button "21" at bounding box center [474, 248] width 19 height 19
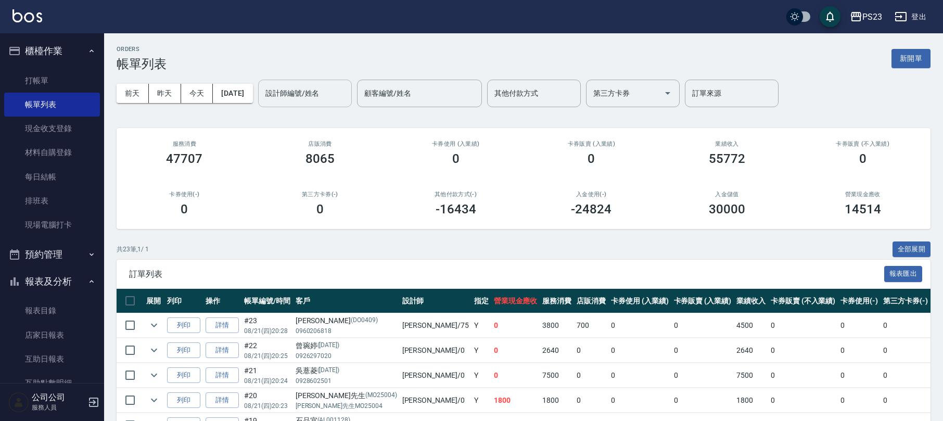
click at [342, 100] on input "設計師編號/姓名" at bounding box center [305, 93] width 84 height 18
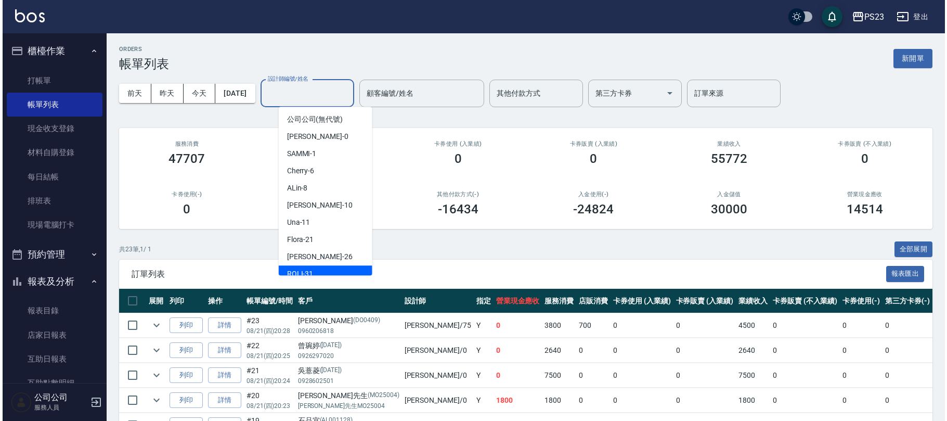
scroll to position [63, 0]
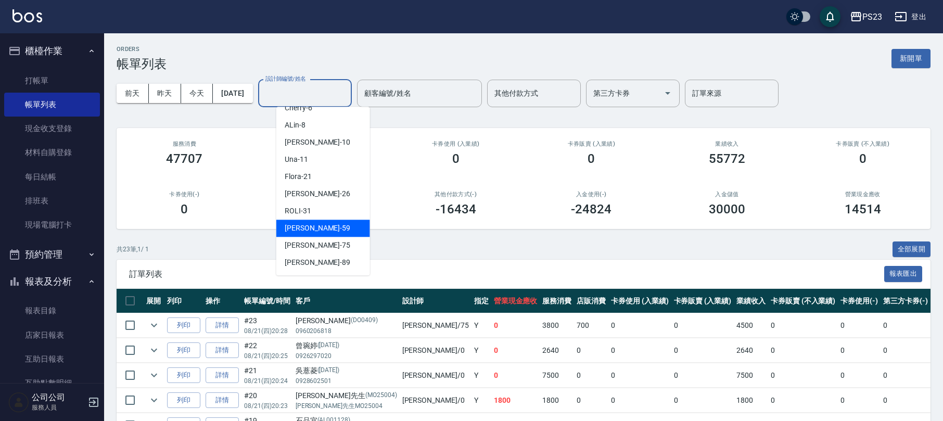
click at [329, 231] on div "Nanako -59" at bounding box center [323, 228] width 94 height 17
type input "Nanako-59"
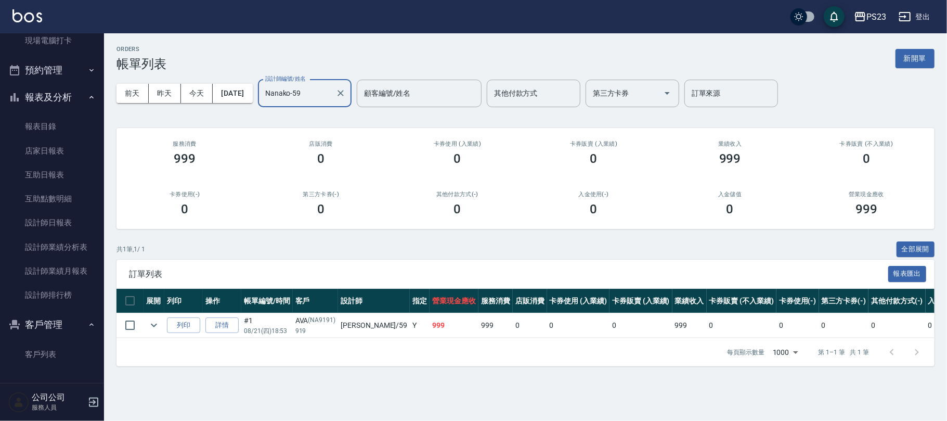
click at [67, 320] on button "客戶管理" at bounding box center [52, 324] width 96 height 27
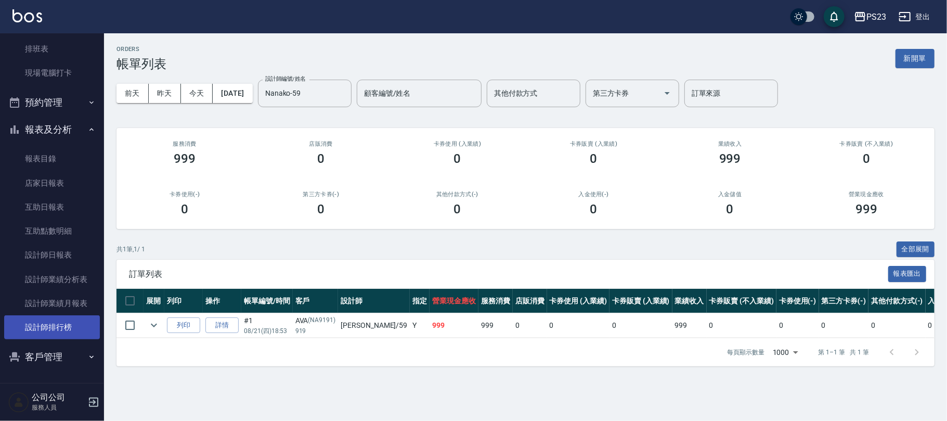
scroll to position [152, 0]
click at [94, 360] on button "客戶管理" at bounding box center [52, 356] width 96 height 27
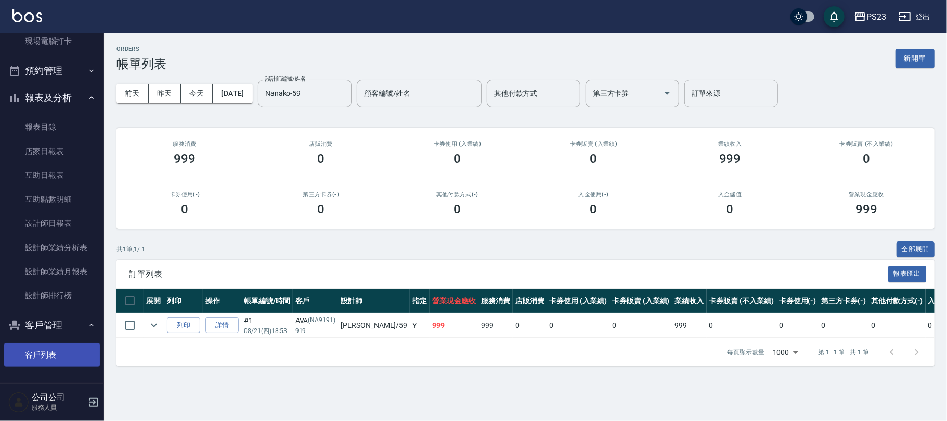
scroll to position [184, 0]
click at [61, 352] on link "客戶列表" at bounding box center [52, 354] width 96 height 24
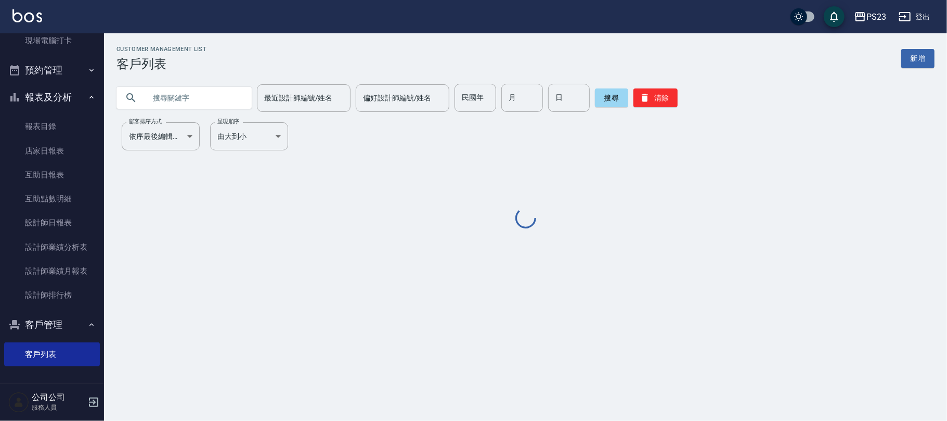
click at [169, 101] on input "text" at bounding box center [195, 98] width 98 height 28
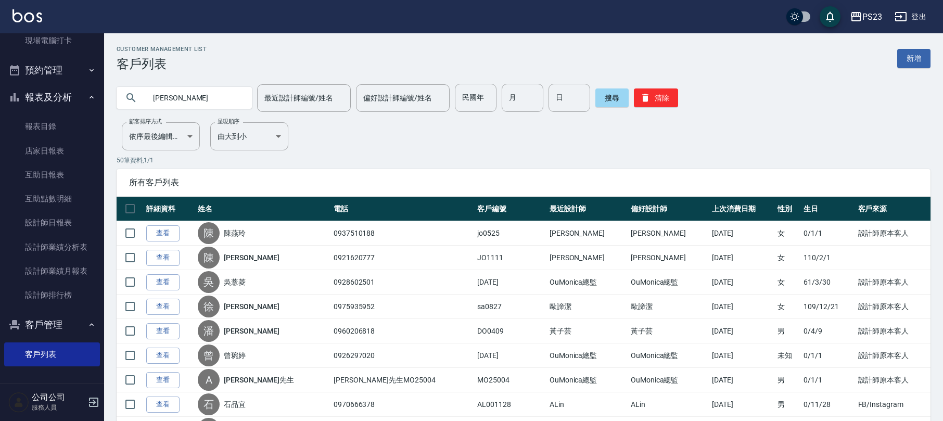
type input "[PERSON_NAME]"
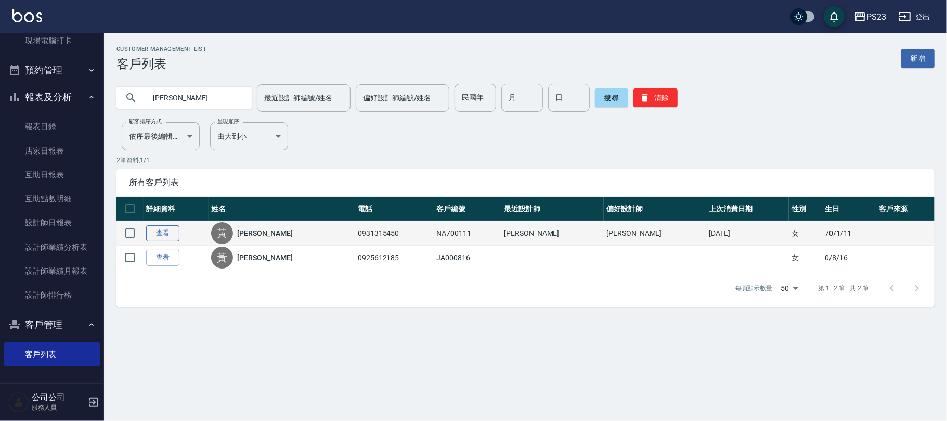
click at [171, 229] on link "查看" at bounding box center [162, 233] width 33 height 16
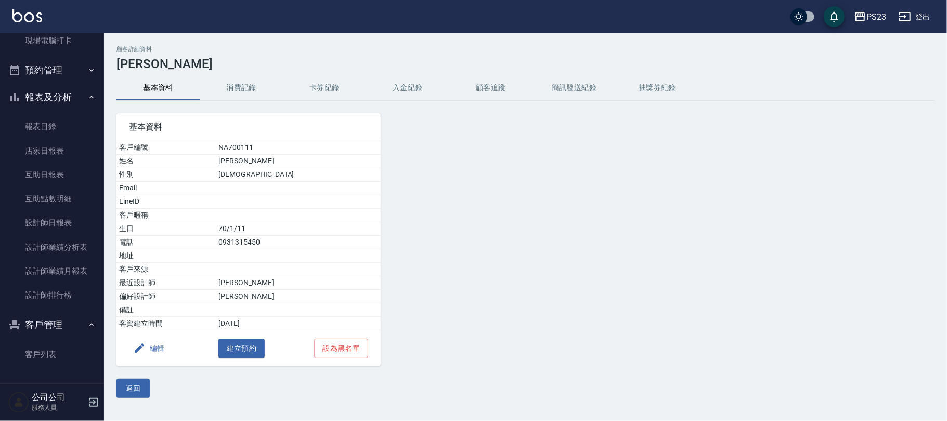
click at [147, 349] on button "編輯" at bounding box center [149, 348] width 40 height 19
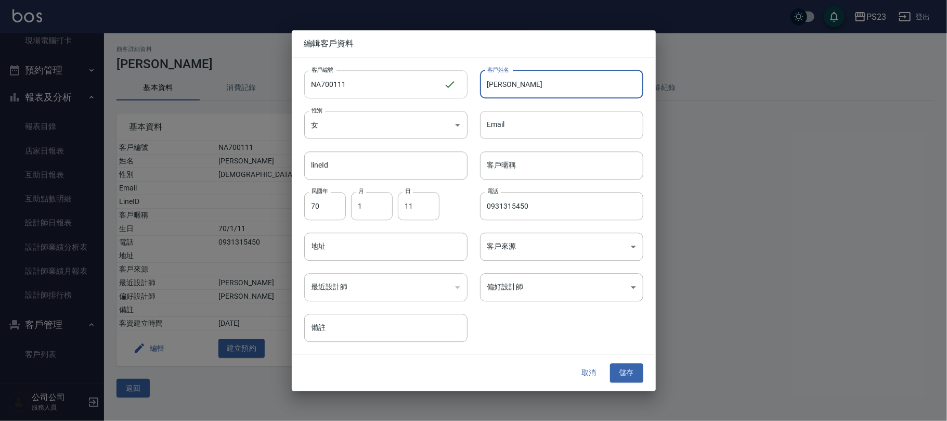
drag, startPoint x: 545, startPoint y: 80, endPoint x: 363, endPoint y: 94, distance: 182.6
click at [396, 93] on div "客戶編號 NA700111 ​ 客戶編號 客戶姓名 [PERSON_NAME] 客戶姓名 性別 女 [DEMOGRAPHIC_DATA] 性別 Email E…" at bounding box center [468, 200] width 352 height 285
type input "[PERSON_NAME]老師"
click at [619, 371] on button "儲存" at bounding box center [626, 373] width 33 height 19
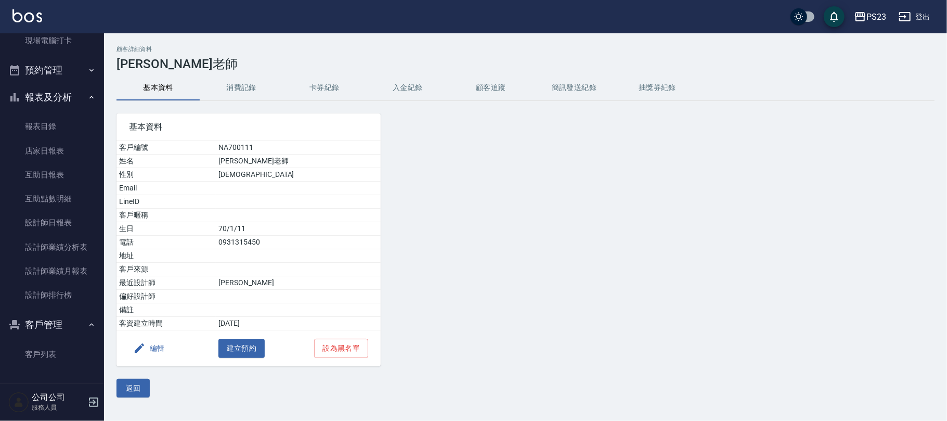
click at [161, 352] on button "編輯" at bounding box center [149, 348] width 40 height 19
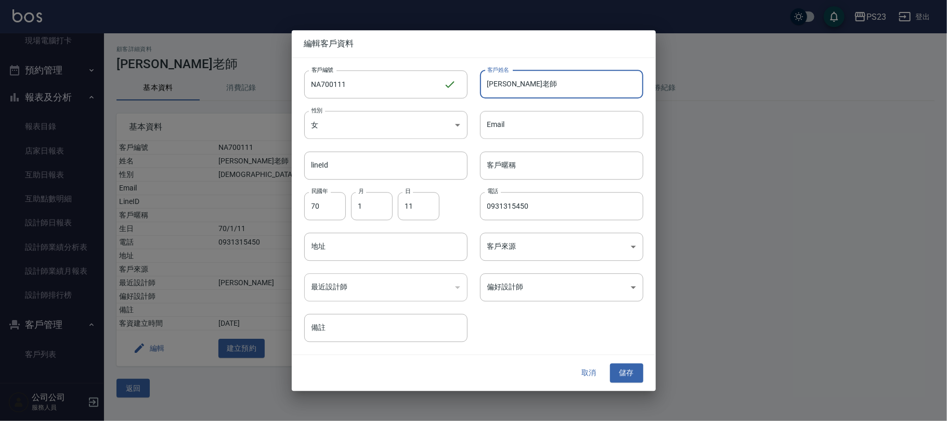
drag, startPoint x: 498, startPoint y: 88, endPoint x: 534, endPoint y: 86, distance: 35.4
click at [534, 86] on input "[PERSON_NAME]老師" at bounding box center [561, 84] width 163 height 28
type input "j"
type input "J"
type input "j"
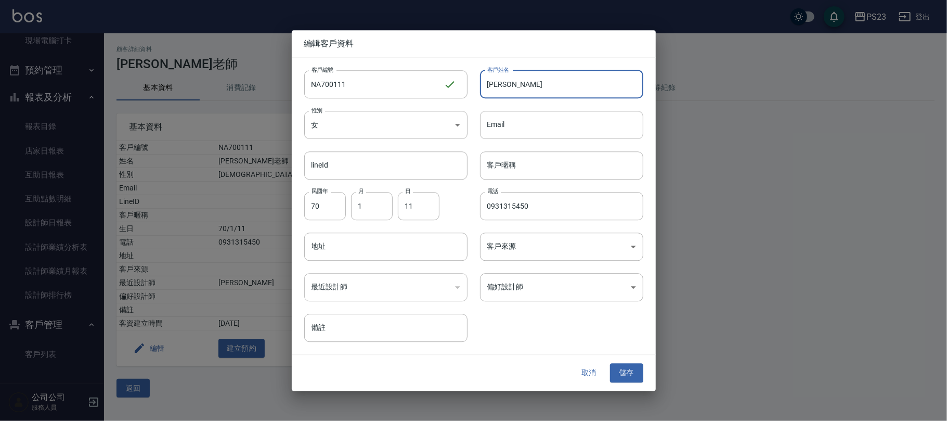
click at [519, 84] on input "[PERSON_NAME]" at bounding box center [561, 84] width 163 height 28
type input "JOEJJ"
click at [622, 377] on button "儲存" at bounding box center [626, 373] width 33 height 19
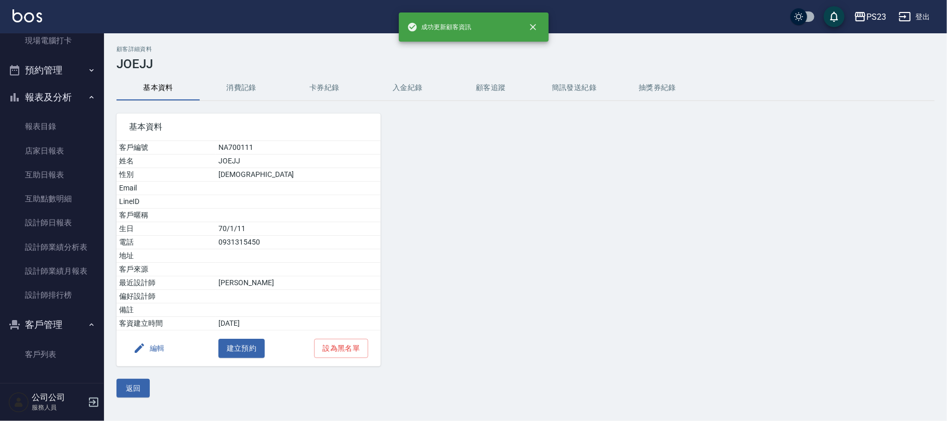
click at [515, 263] on div at bounding box center [485, 233] width 208 height 265
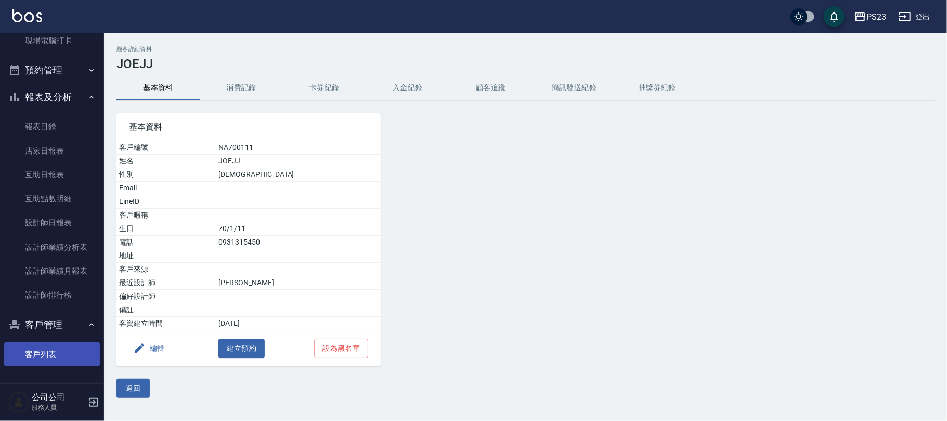
click at [28, 348] on link "客戶列表" at bounding box center [52, 354] width 96 height 24
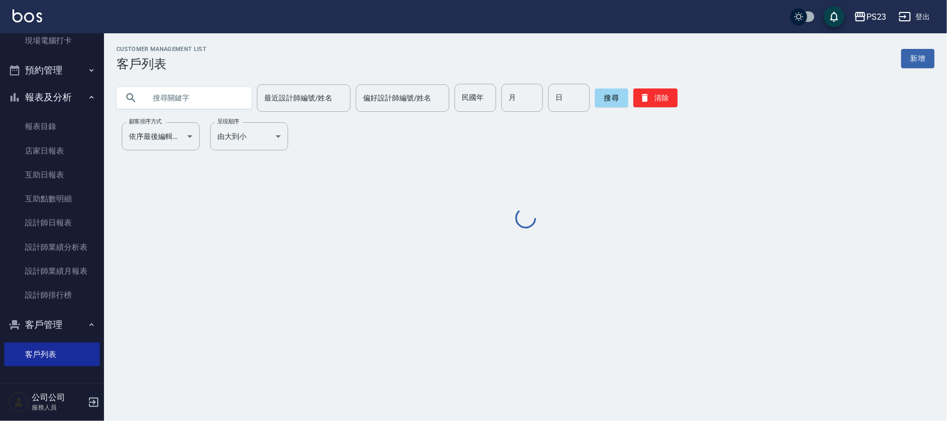
click at [188, 91] on input "text" at bounding box center [195, 98] width 98 height 28
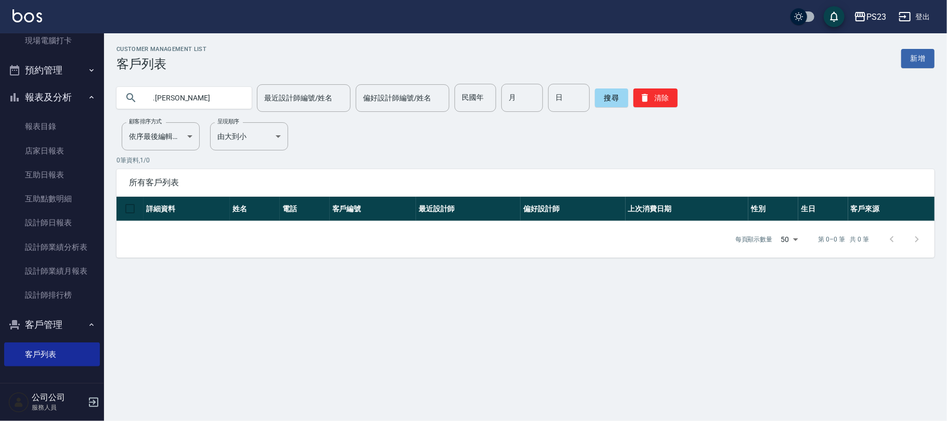
click at [188, 92] on input ".[PERSON_NAME]" at bounding box center [195, 98] width 98 height 28
click at [152, 97] on input ".[PERSON_NAME]" at bounding box center [195, 98] width 98 height 28
click at [157, 97] on input ".[PERSON_NAME]" at bounding box center [195, 98] width 98 height 28
type input "[PERSON_NAME]"
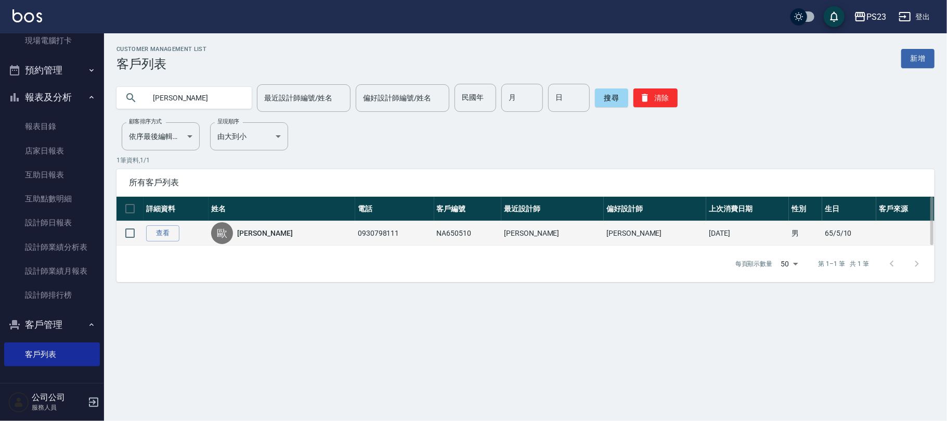
click at [261, 227] on div "[PERSON_NAME]" at bounding box center [281, 233] width 141 height 22
click at [261, 234] on link "[PERSON_NAME]" at bounding box center [264, 233] width 55 height 10
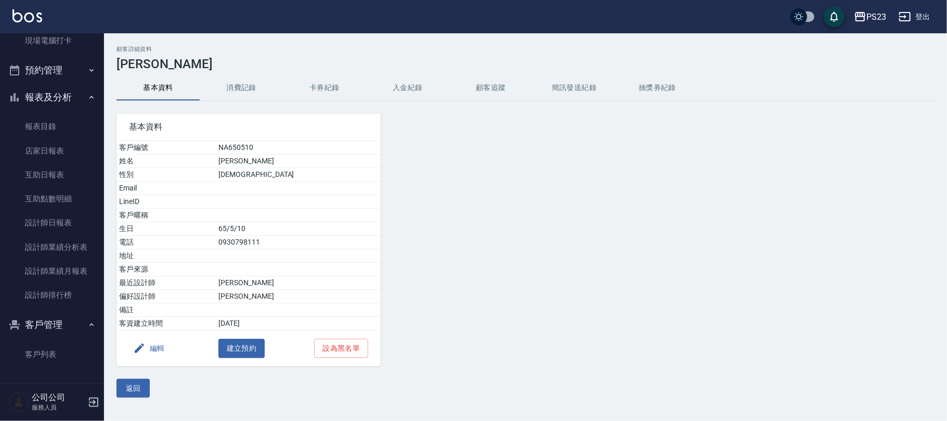
click at [144, 342] on button "編輯" at bounding box center [149, 348] width 40 height 19
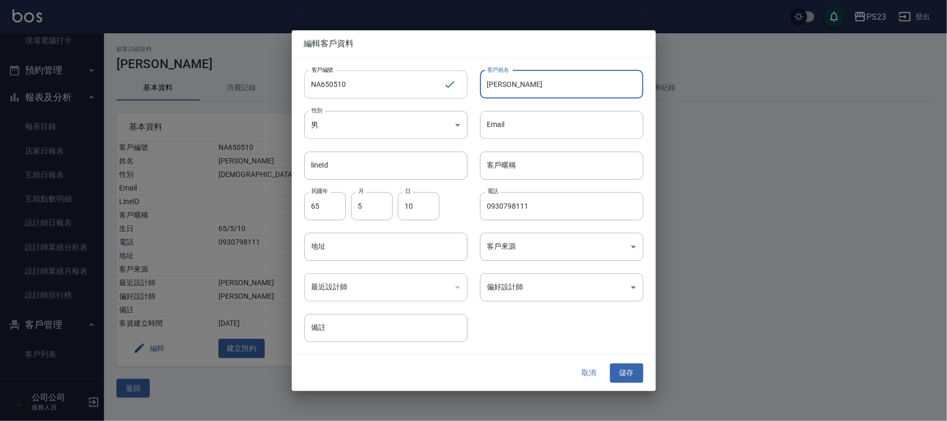
drag, startPoint x: 520, startPoint y: 84, endPoint x: 438, endPoint y: 90, distance: 82.4
click at [446, 89] on div "客戶編號 NA650510 ​ 客戶編號 客戶姓名 [PERSON_NAME]姓名 性別 男 [DEMOGRAPHIC_DATA] 性別 Email Emai…" at bounding box center [468, 200] width 352 height 285
type input "m"
type input "MOMO"
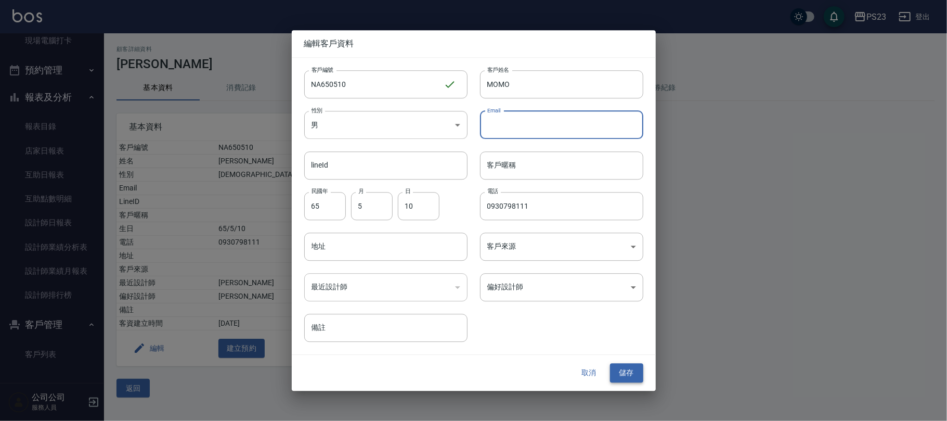
click at [631, 379] on button "儲存" at bounding box center [626, 373] width 33 height 19
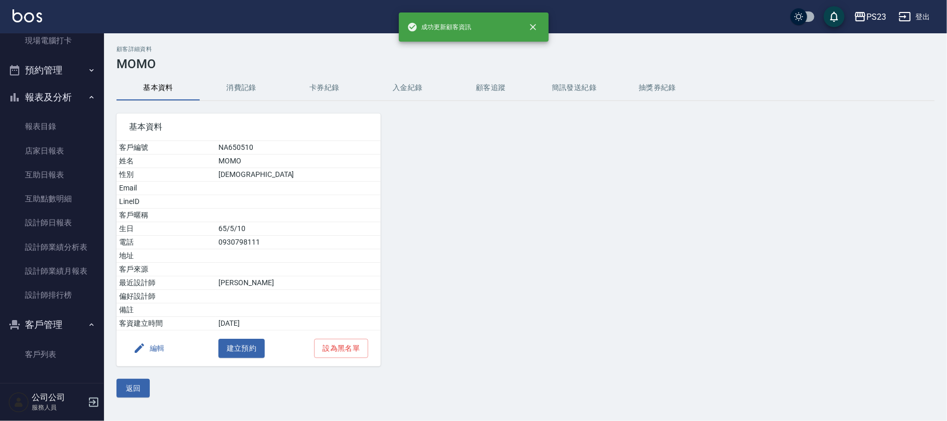
drag, startPoint x: 504, startPoint y: 221, endPoint x: 517, endPoint y: 221, distance: 13.5
click at [504, 221] on div at bounding box center [485, 233] width 208 height 265
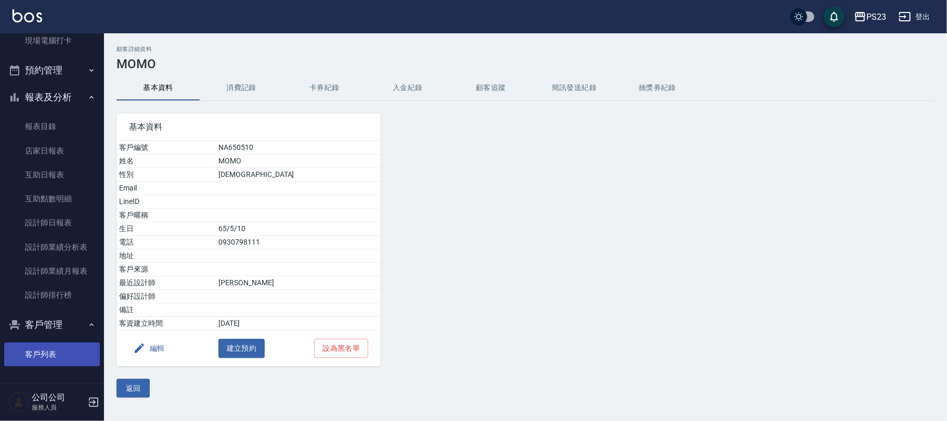
click at [38, 354] on link "客戶列表" at bounding box center [52, 354] width 96 height 24
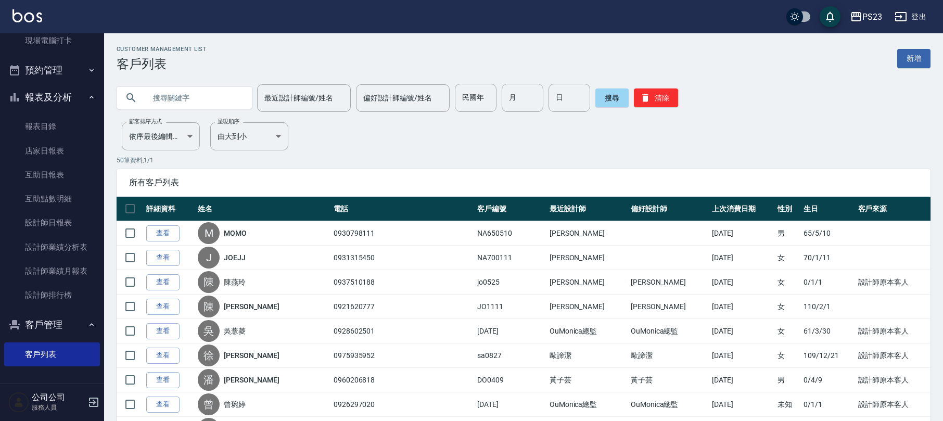
click at [146, 99] on input "text" at bounding box center [195, 98] width 98 height 28
type input "C"
type input "[PERSON_NAME]"
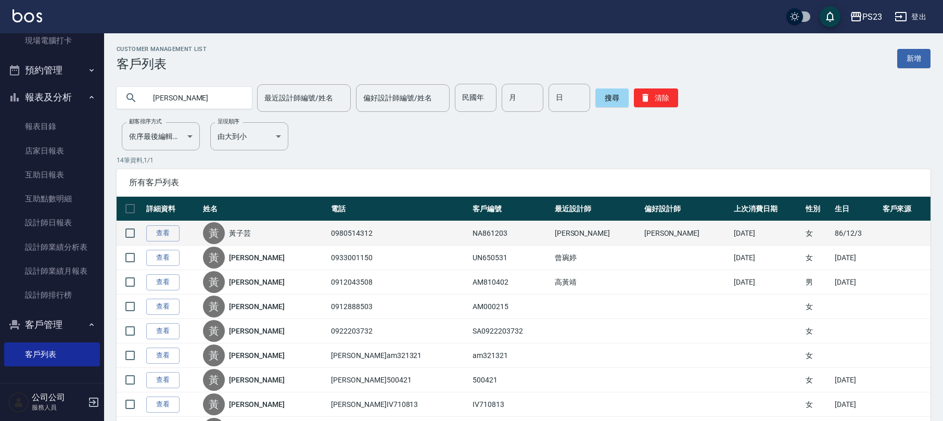
click at [248, 234] on link "黃子芸" at bounding box center [240, 233] width 22 height 10
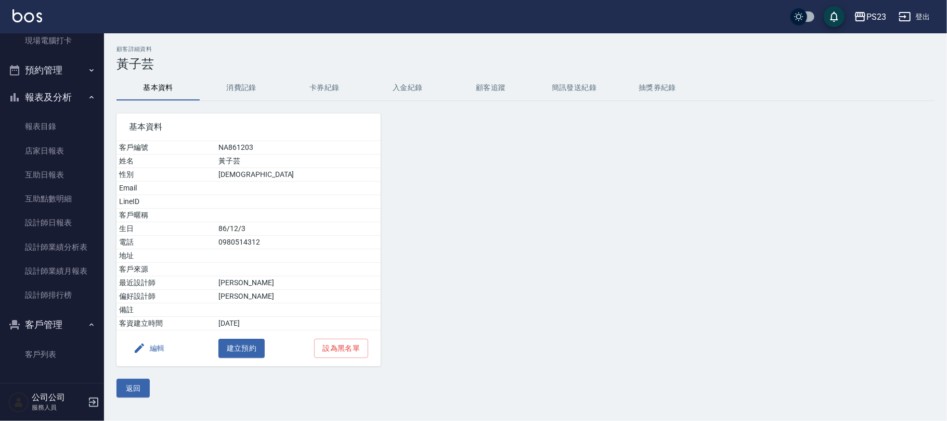
click at [155, 354] on button "編輯" at bounding box center [149, 348] width 40 height 19
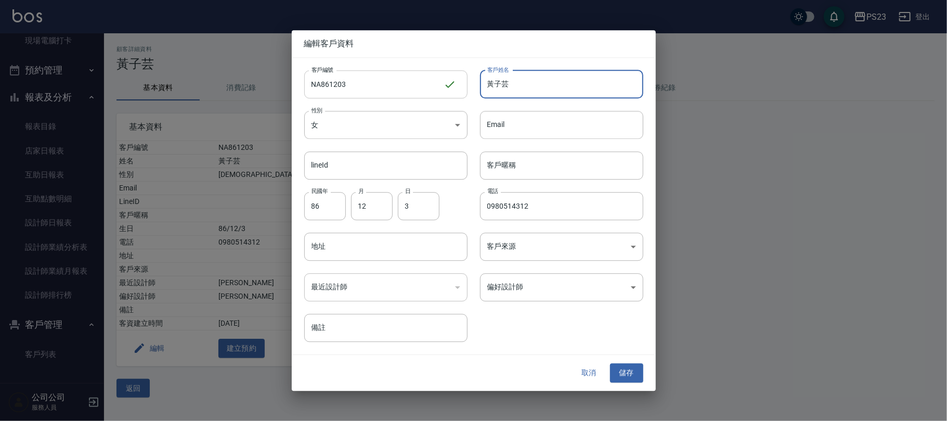
drag, startPoint x: 537, startPoint y: 90, endPoint x: 426, endPoint y: 92, distance: 111.9
click at [426, 92] on div "客戶編號 NA861203 ​ 客戶編號 客戶姓名 [PERSON_NAME] 客戶姓名 性別 女 [DEMOGRAPHIC_DATA] 性別 Email E…" at bounding box center [468, 200] width 352 height 285
click at [525, 78] on input "[PERSON_NAME]" at bounding box center [561, 84] width 163 height 28
type input "[PERSON_NAME]"
click at [616, 373] on button "儲存" at bounding box center [626, 373] width 33 height 19
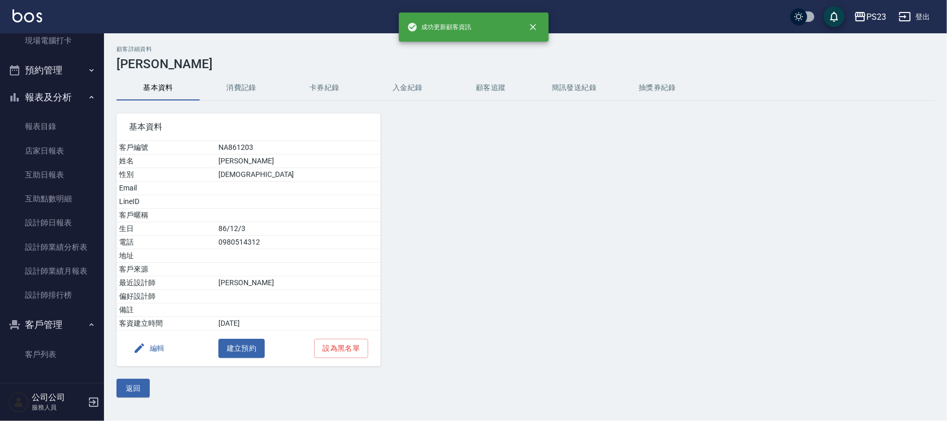
drag, startPoint x: 625, startPoint y: 353, endPoint x: 635, endPoint y: 338, distance: 18.0
click at [627, 353] on div "基本資料 客戶編號 NA861203 姓名 Donna 性別 [DEMOGRAPHIC_DATA] Email LineID 客戶暱稱 生日 [DEMOGRA…" at bounding box center [519, 233] width 831 height 265
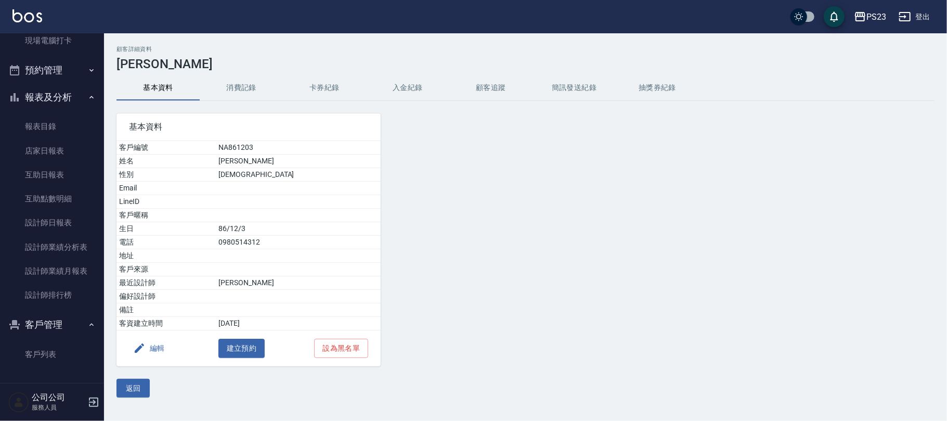
click at [71, 331] on button "客戶管理" at bounding box center [52, 324] width 96 height 27
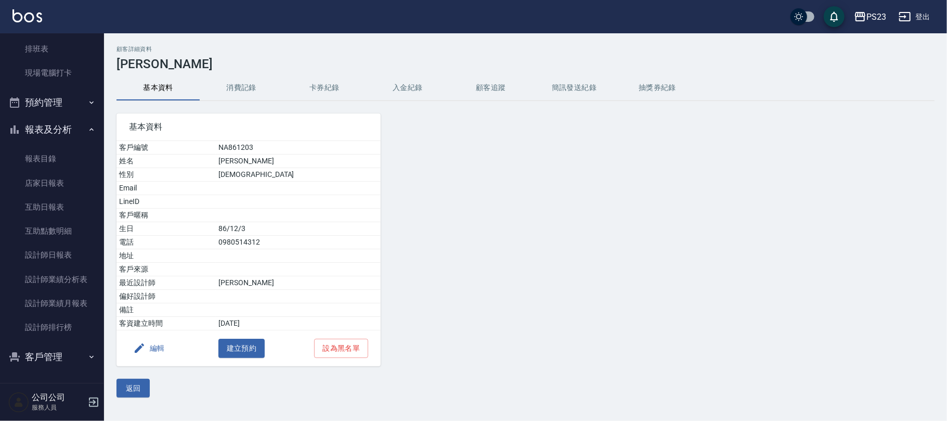
click at [61, 350] on button "客戶管理" at bounding box center [52, 356] width 96 height 27
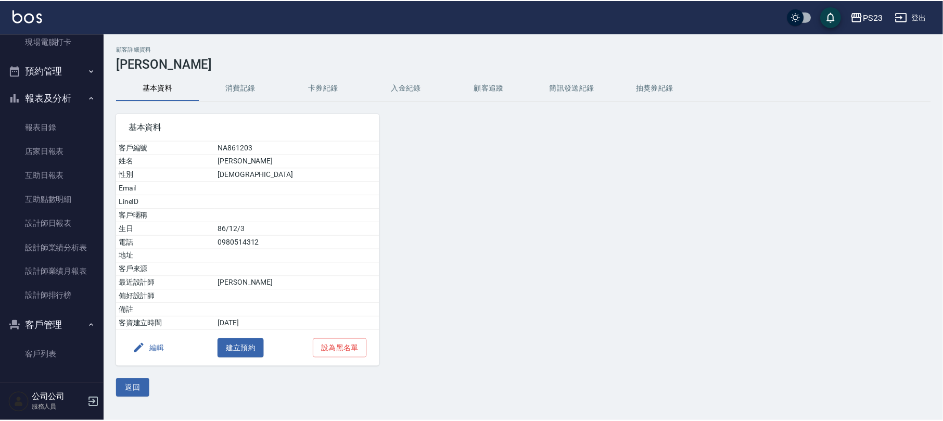
scroll to position [184, 0]
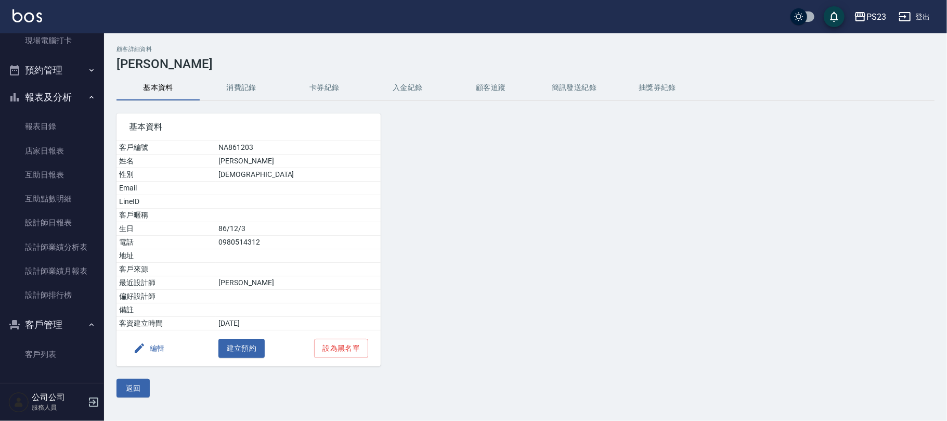
click at [57, 363] on link "客戶列表" at bounding box center [52, 354] width 96 height 24
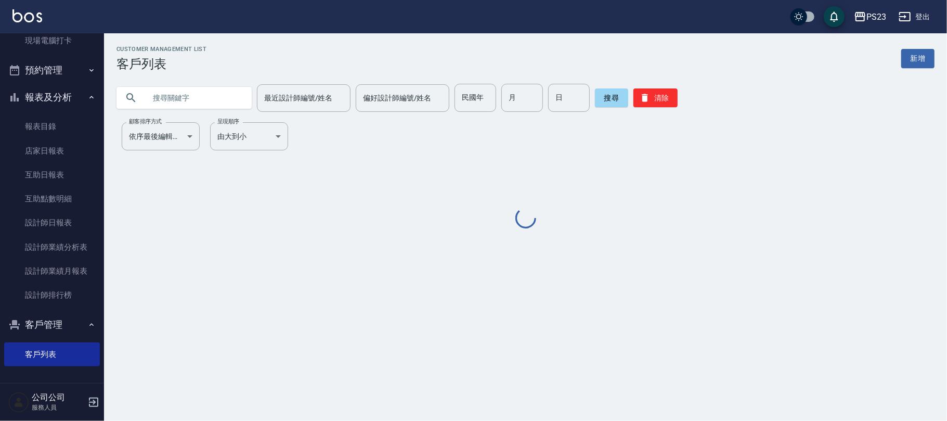
click at [188, 96] on input "text" at bounding box center [195, 98] width 98 height 28
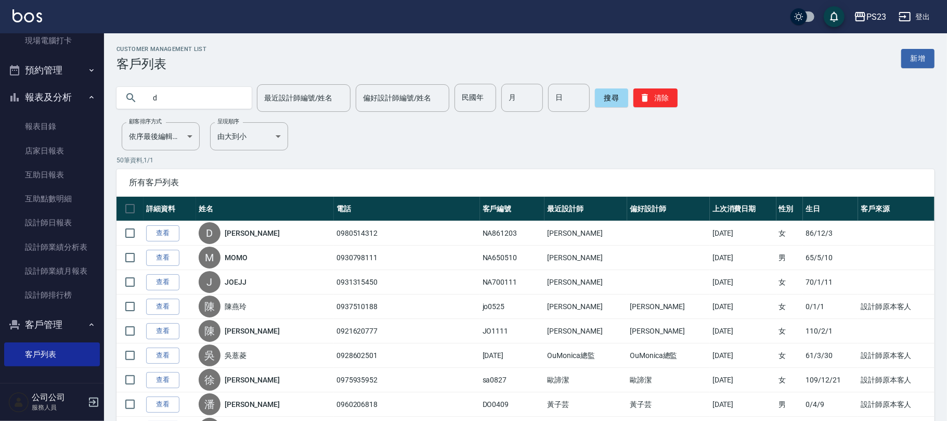
type input "d"
type input "DONNA"
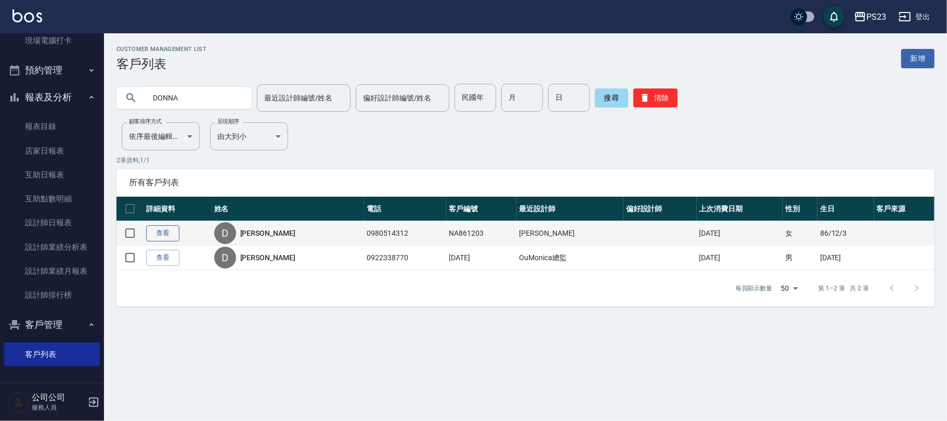
click at [161, 228] on link "查看" at bounding box center [162, 233] width 33 height 16
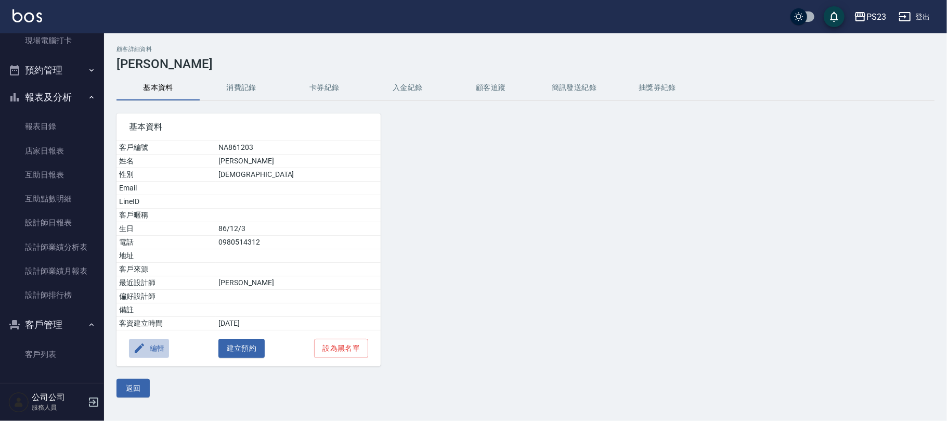
click at [141, 350] on icon "button" at bounding box center [139, 347] width 9 height 9
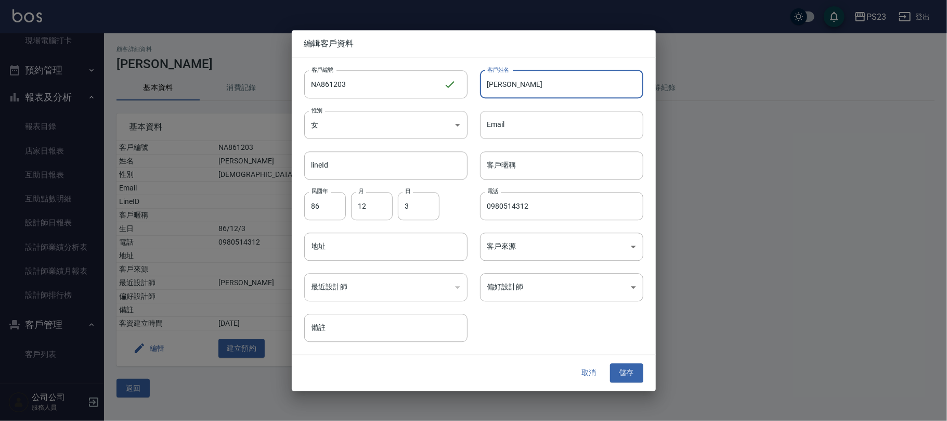
click at [486, 82] on input "[PERSON_NAME]" at bounding box center [561, 84] width 163 height 28
type input "nanaDonna"
click at [635, 375] on button "儲存" at bounding box center [626, 373] width 33 height 19
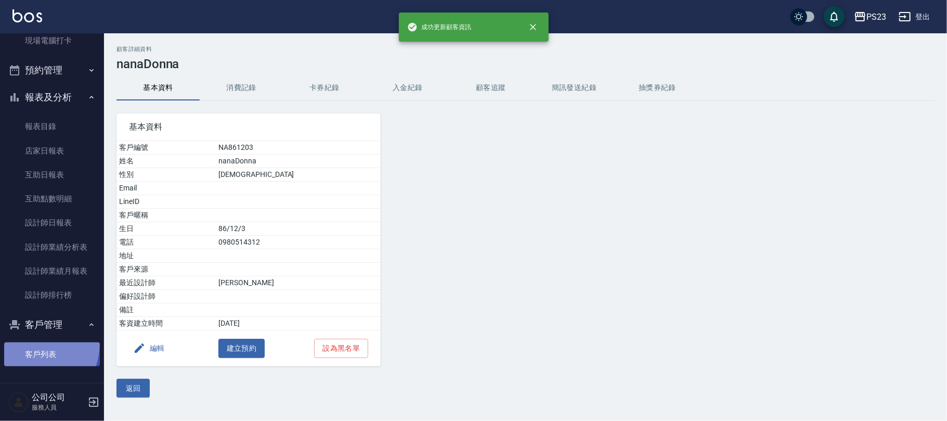
click at [26, 342] on link "客戶列表" at bounding box center [52, 354] width 96 height 24
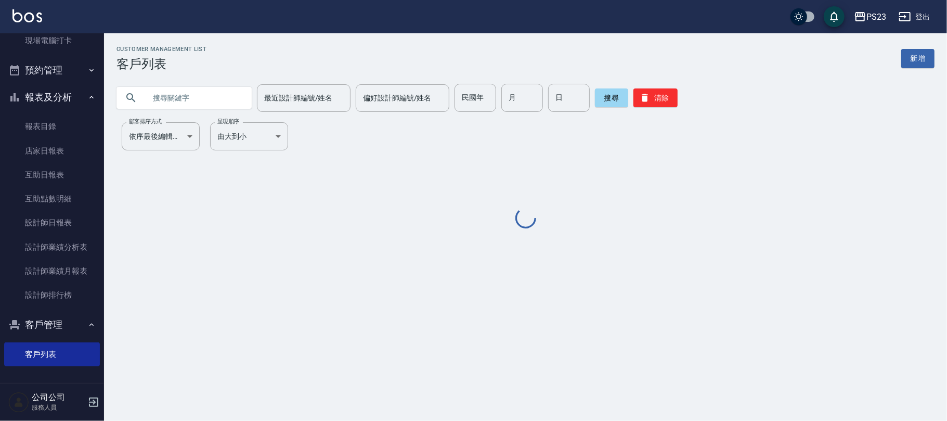
click at [195, 95] on input "text" at bounding box center [195, 98] width 98 height 28
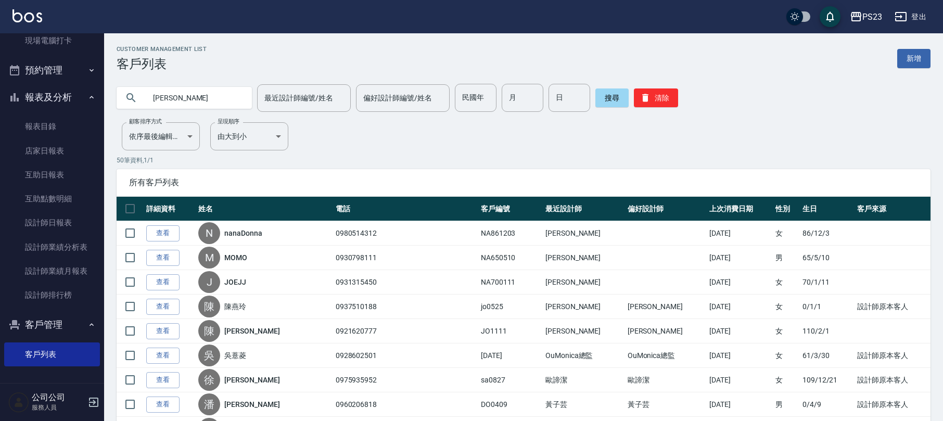
type input "[PERSON_NAME]"
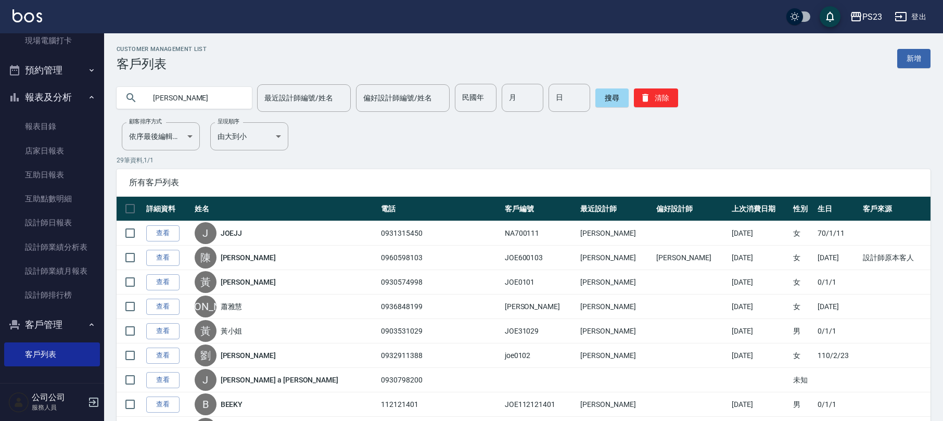
drag, startPoint x: 171, startPoint y: 236, endPoint x: 203, endPoint y: 238, distance: 31.8
click at [172, 237] on link "查看" at bounding box center [162, 233] width 33 height 16
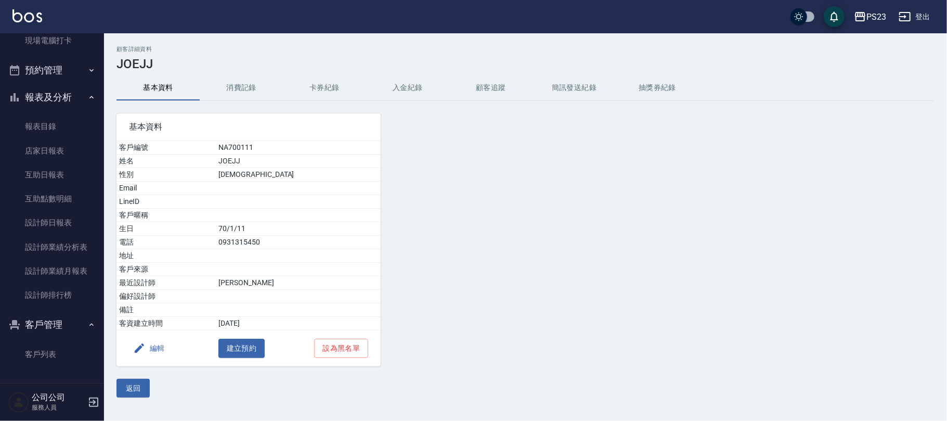
click at [156, 352] on button "編輯" at bounding box center [149, 348] width 40 height 19
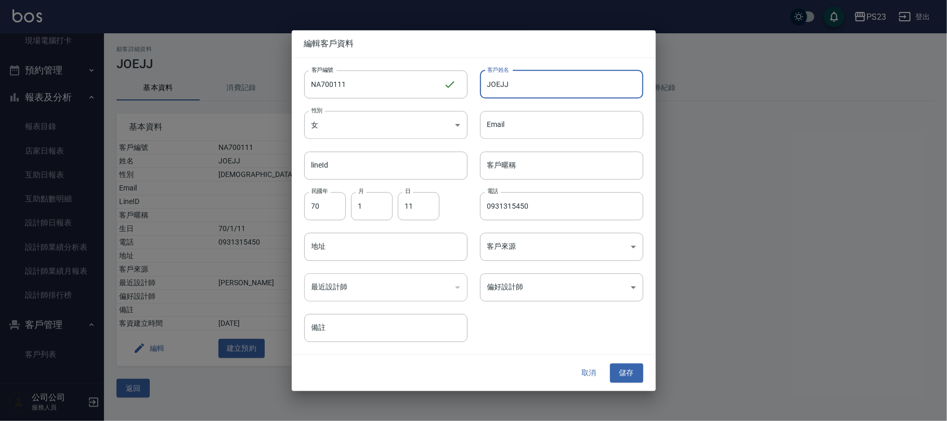
drag, startPoint x: 500, startPoint y: 84, endPoint x: 552, endPoint y: 84, distance: 52.5
click at [552, 84] on input "JOEJJ" at bounding box center [561, 84] width 163 height 28
click at [488, 89] on input "[PERSON_NAME]" at bounding box center [561, 84] width 163 height 28
type input "nanaJOE"
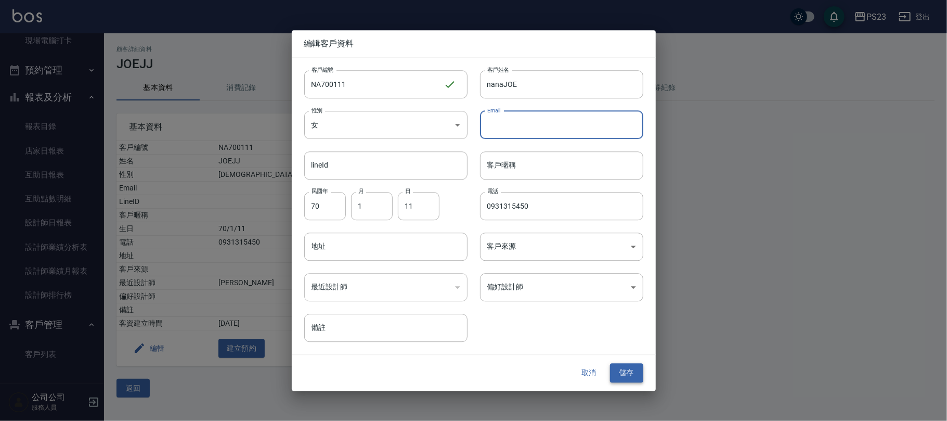
click at [629, 372] on button "儲存" at bounding box center [626, 373] width 33 height 19
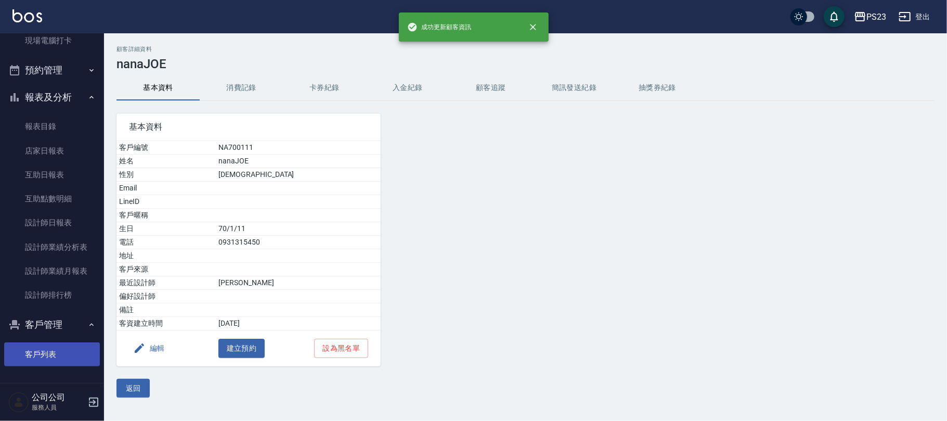
click at [58, 349] on link "客戶列表" at bounding box center [52, 354] width 96 height 24
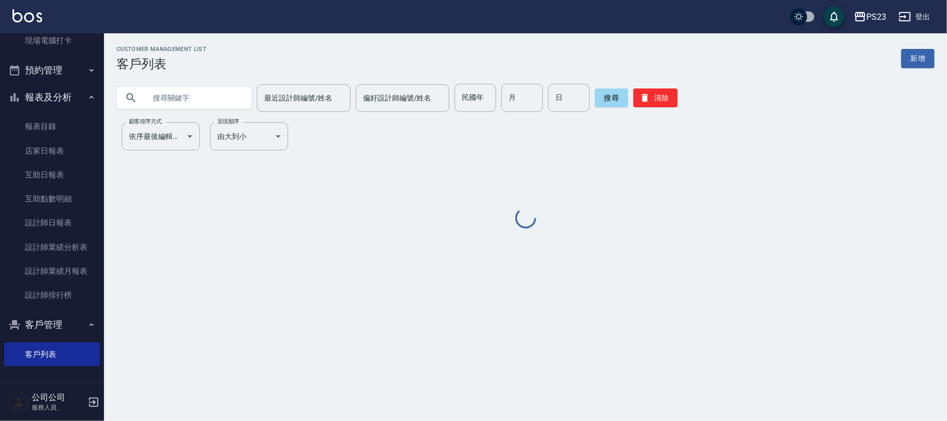
click at [204, 95] on input "text" at bounding box center [195, 98] width 98 height 28
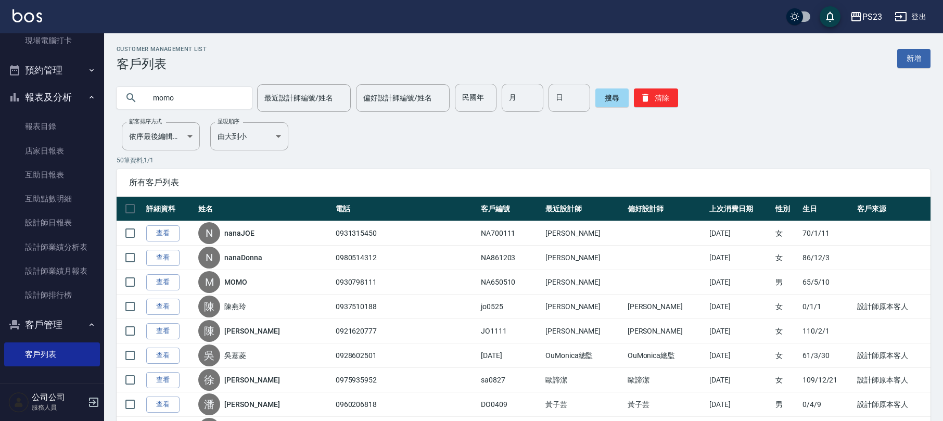
type input "momo"
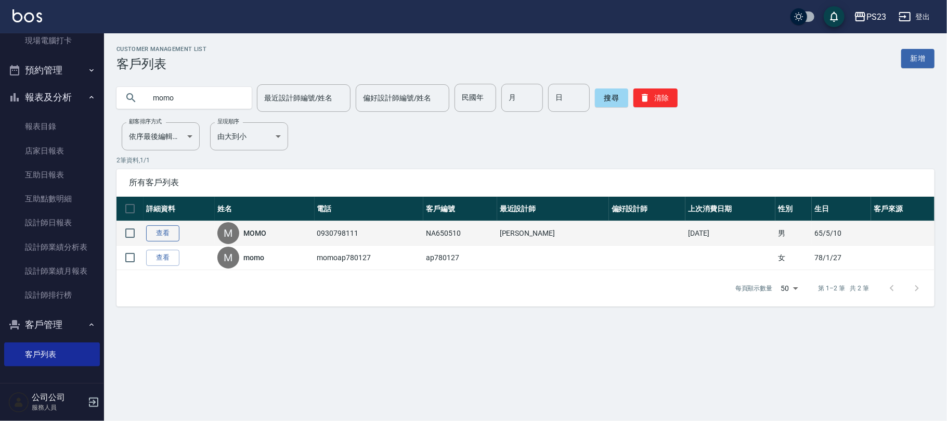
click at [159, 233] on link "查看" at bounding box center [162, 233] width 33 height 16
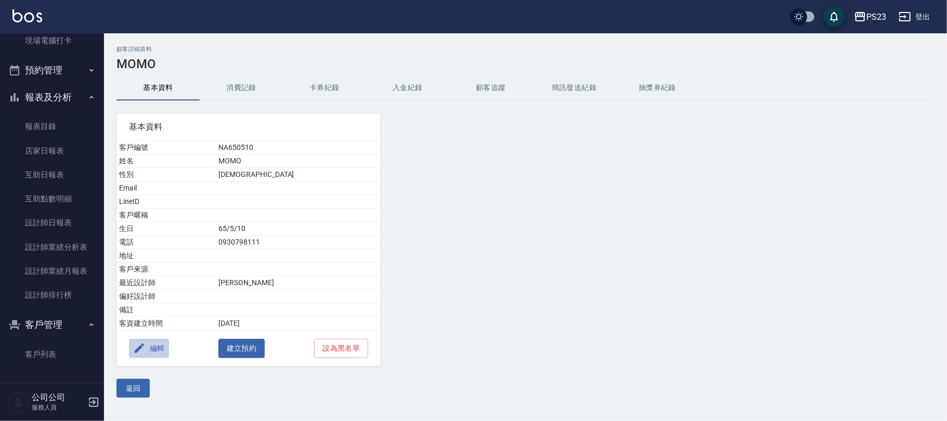
click at [155, 350] on button "編輯" at bounding box center [149, 348] width 40 height 19
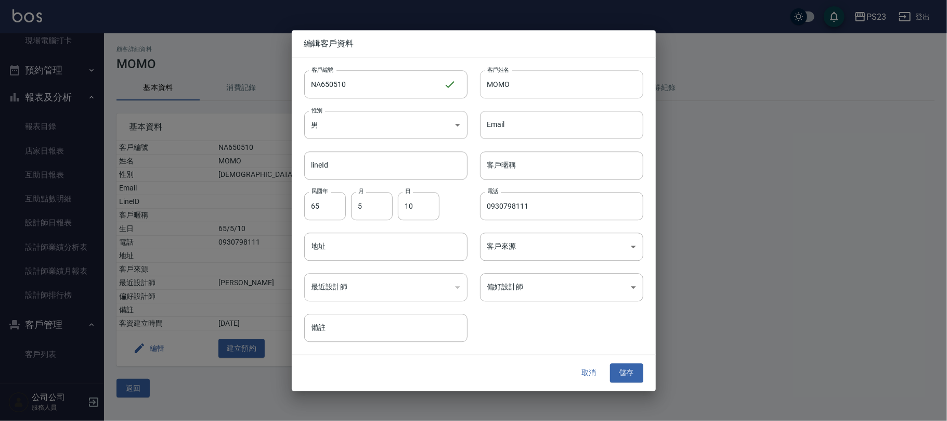
click at [490, 83] on input "MOMO" at bounding box center [561, 84] width 163 height 28
type input "nanaMOMO"
click at [618, 373] on button "儲存" at bounding box center [626, 373] width 33 height 19
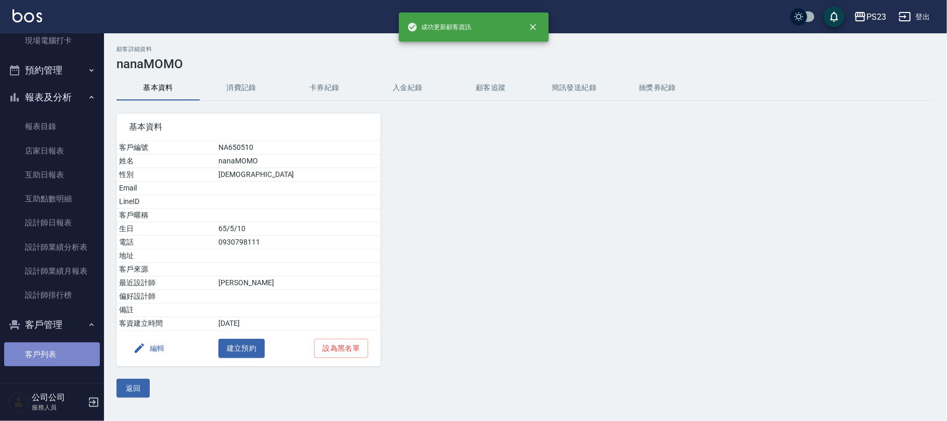
click at [61, 350] on link "客戶列表" at bounding box center [52, 354] width 96 height 24
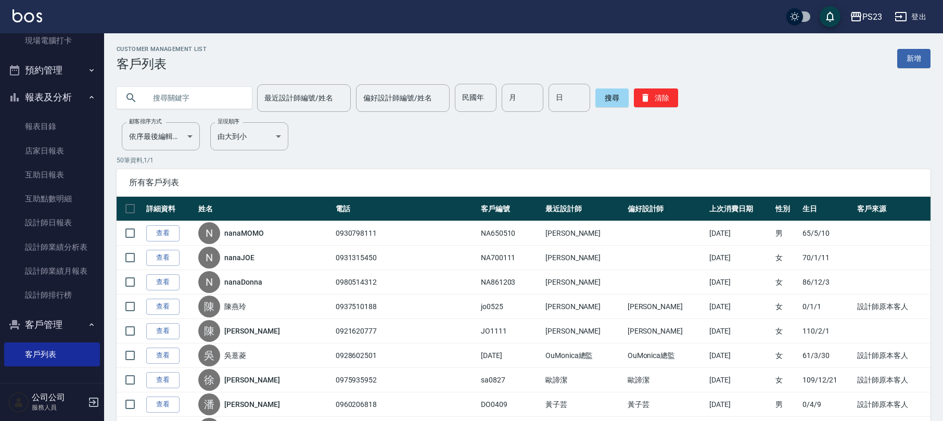
drag, startPoint x: 186, startPoint y: 94, endPoint x: 190, endPoint y: 98, distance: 5.5
click at [190, 98] on input "text" at bounding box center [195, 98] width 98 height 28
type input "ava"
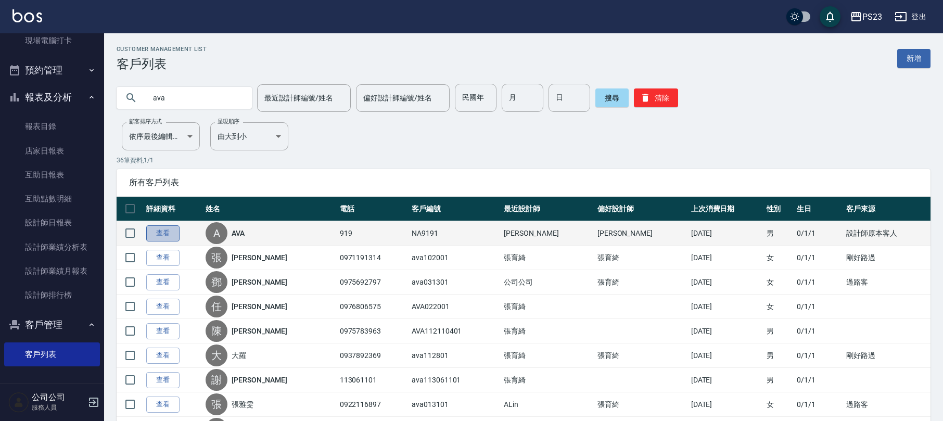
click at [152, 231] on link "查看" at bounding box center [162, 233] width 33 height 16
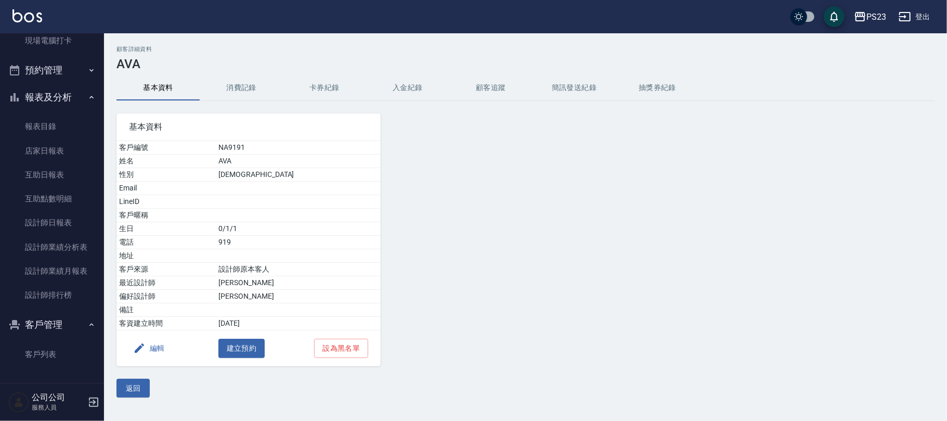
click at [154, 354] on button "編輯" at bounding box center [149, 348] width 40 height 19
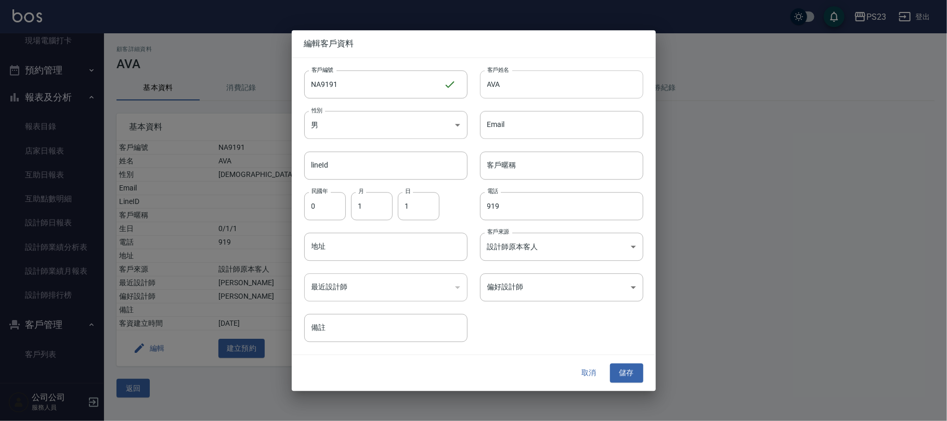
click at [486, 80] on input "AVA" at bounding box center [561, 84] width 163 height 28
type input "nanaAVA"
click at [410, 124] on body "PS23 登出 櫃檯作業 打帳單 帳單列表 現金收支登錄 材料自購登錄 每日結帳 排班表 現場電腦打卡 預約管理 預約管理 單日預約紀錄 單週預約紀錄 報表及…" at bounding box center [473, 210] width 947 height 421
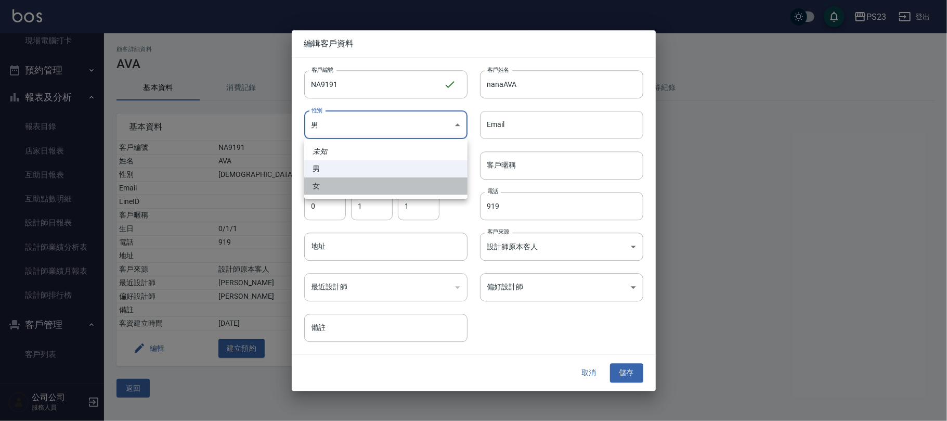
click at [344, 182] on li "女" at bounding box center [385, 185] width 163 height 17
type input "[DEMOGRAPHIC_DATA]"
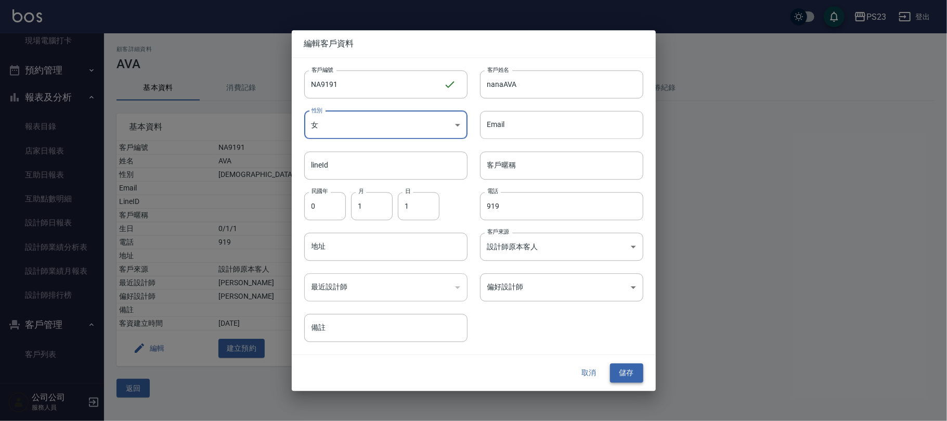
click at [629, 367] on button "儲存" at bounding box center [626, 373] width 33 height 19
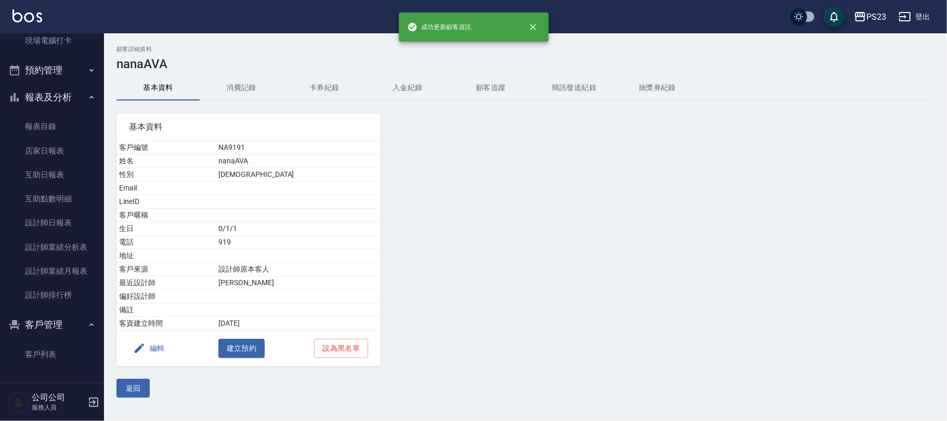
click at [590, 335] on div "基本資料 客戶編號 NA9191 姓名 nanaAVA 性別 [DEMOGRAPHIC_DATA] Email LineID 客戶暱稱 生日 0/1/1 電話…" at bounding box center [519, 233] width 831 height 265
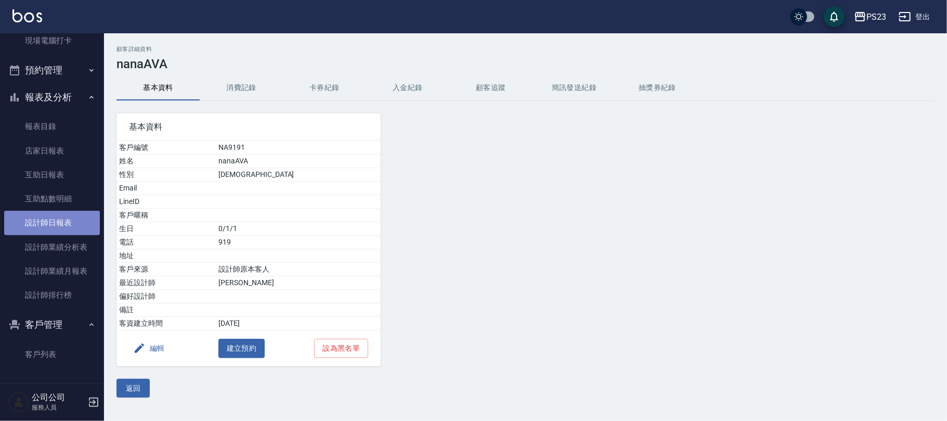
click at [57, 224] on link "設計師日報表" at bounding box center [52, 223] width 96 height 24
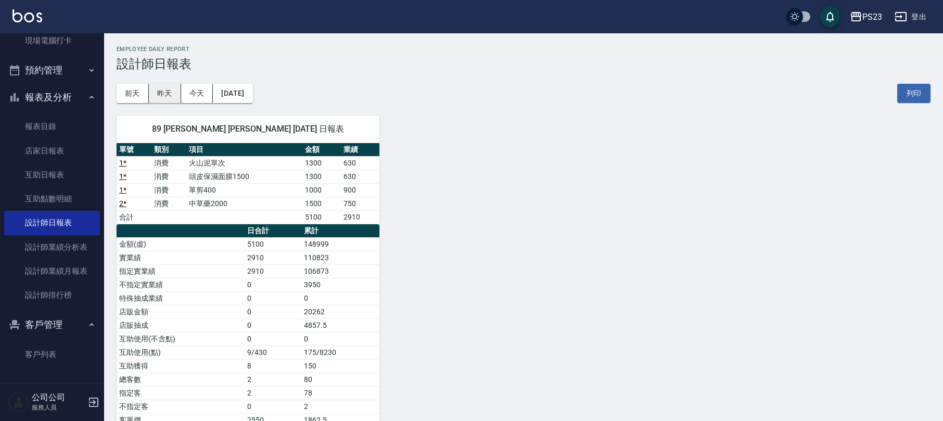
click at [161, 95] on button "昨天" at bounding box center [165, 93] width 32 height 19
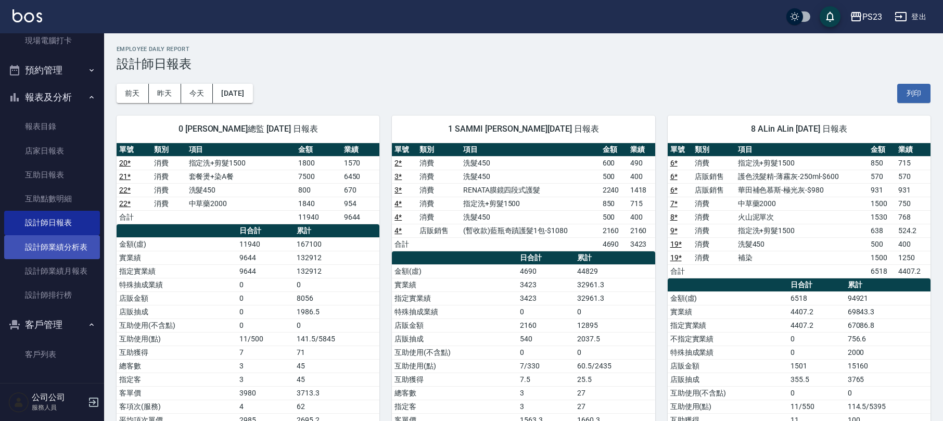
click at [69, 250] on link "設計師業績分析表" at bounding box center [52, 247] width 96 height 24
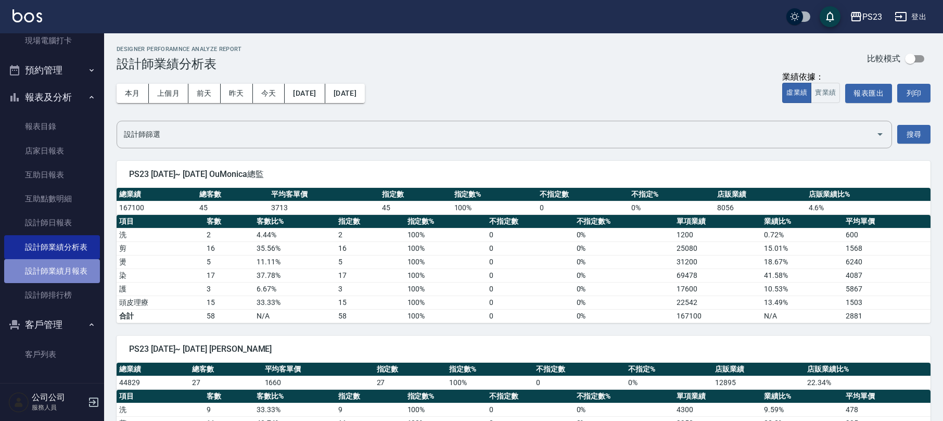
click at [75, 269] on link "設計師業績月報表" at bounding box center [52, 271] width 96 height 24
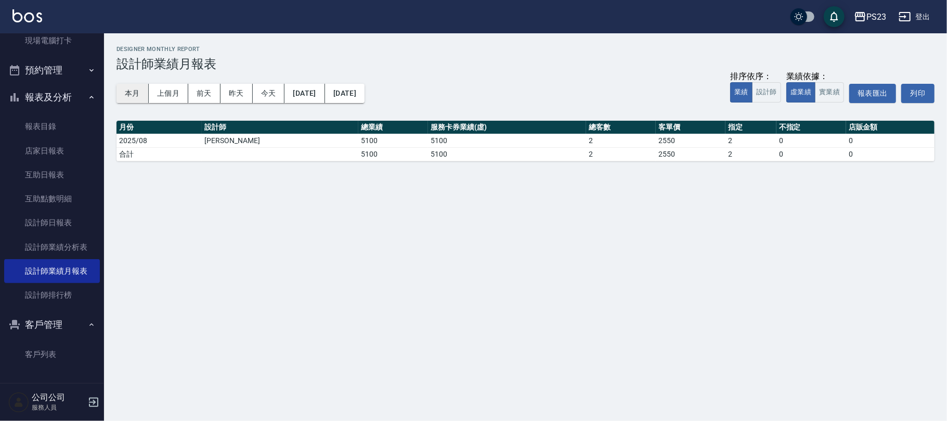
click at [136, 94] on button "本月" at bounding box center [133, 93] width 32 height 19
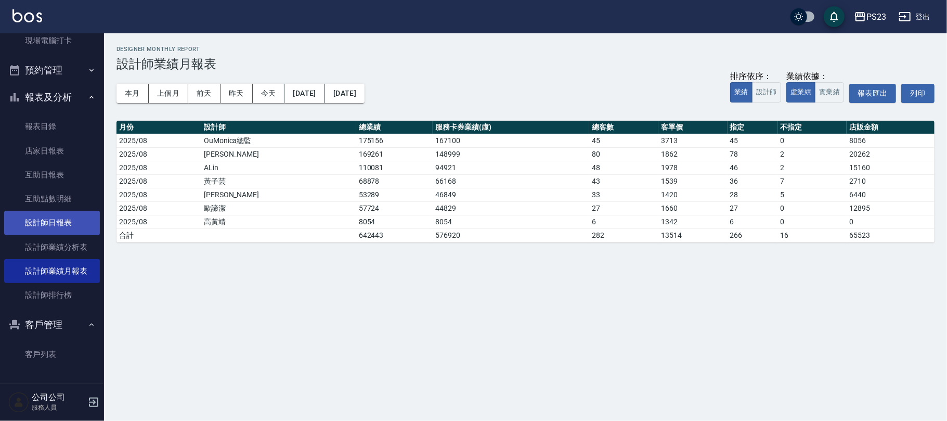
click at [61, 219] on link "設計師日報表" at bounding box center [52, 223] width 96 height 24
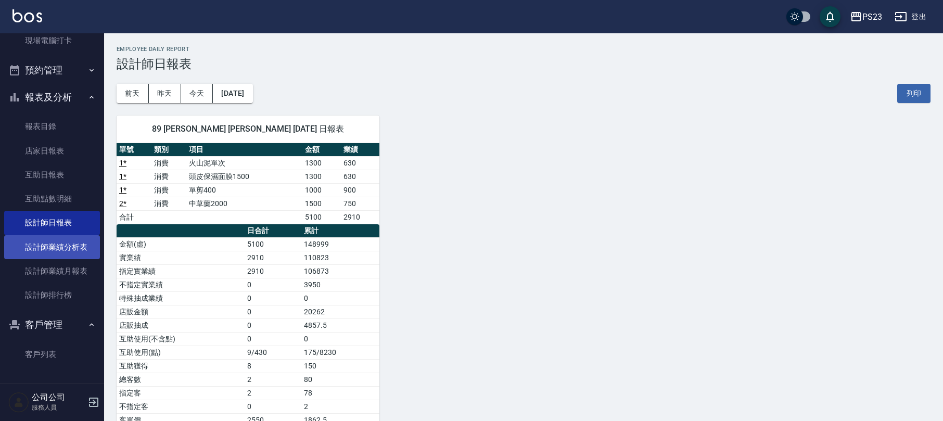
click at [65, 235] on link "設計師業績分析表" at bounding box center [52, 247] width 96 height 24
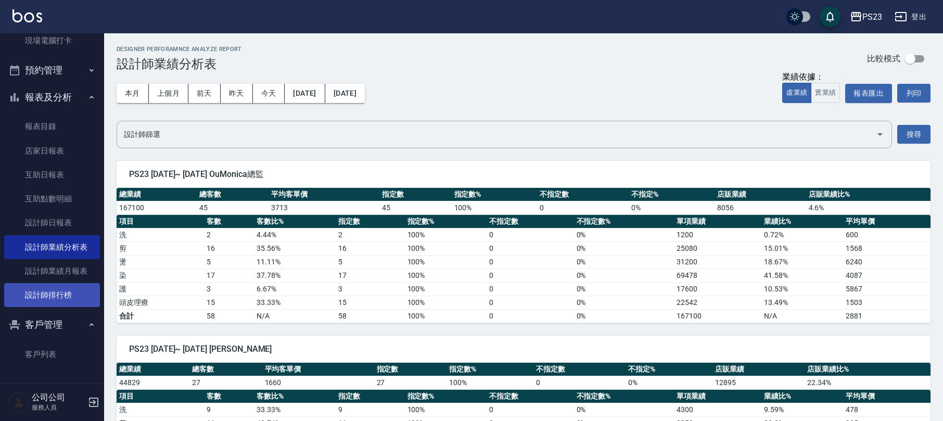
click at [63, 286] on link "設計師排行榜" at bounding box center [52, 295] width 96 height 24
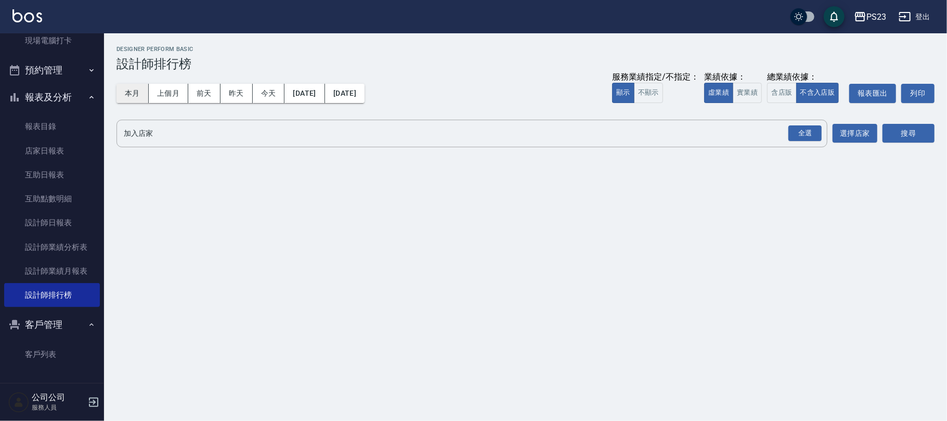
click at [146, 96] on button "本月" at bounding box center [133, 93] width 32 height 19
click at [809, 138] on div "全選" at bounding box center [805, 133] width 33 height 16
click at [916, 134] on button "搜尋" at bounding box center [909, 133] width 52 height 19
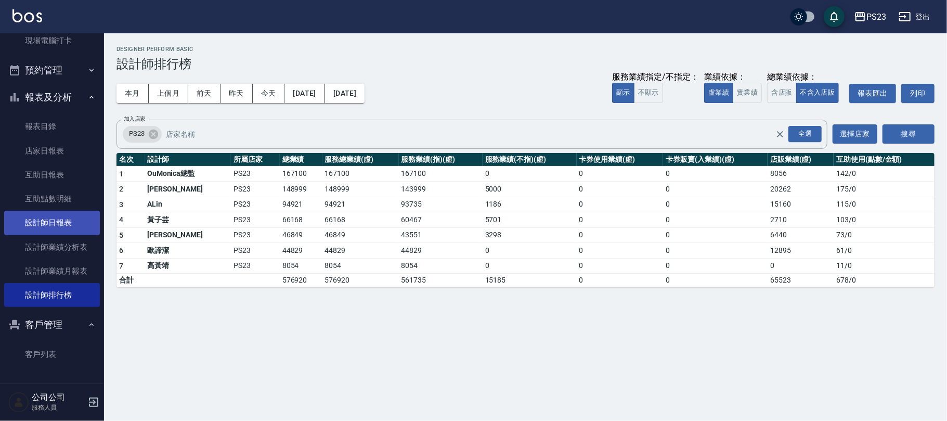
click at [60, 215] on link "設計師日報表" at bounding box center [52, 223] width 96 height 24
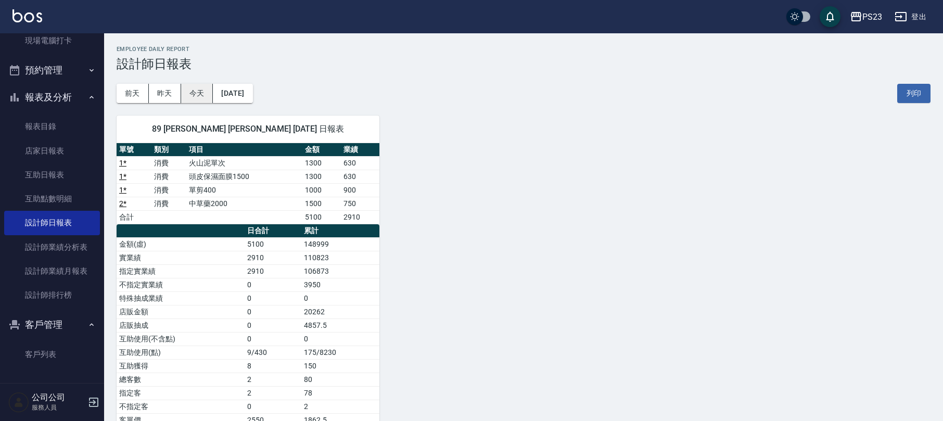
click at [182, 93] on button "今天" at bounding box center [197, 93] width 32 height 19
click at [173, 93] on button "昨天" at bounding box center [165, 93] width 32 height 19
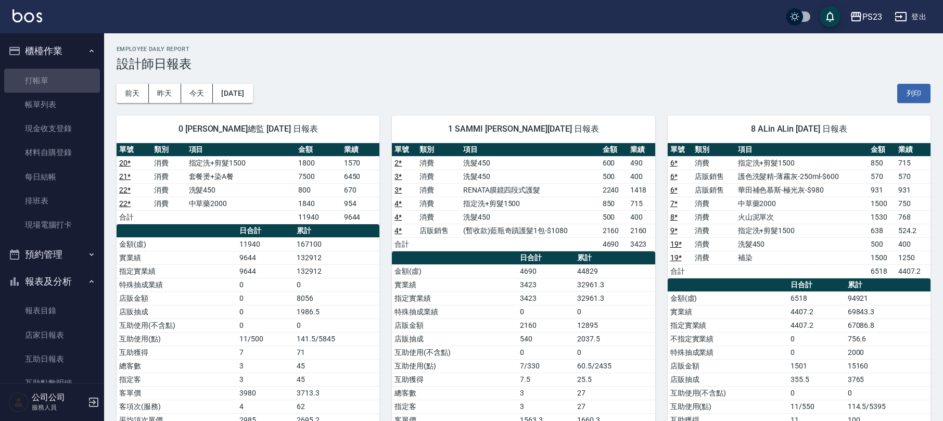
drag, startPoint x: 65, startPoint y: 76, endPoint x: 178, endPoint y: 111, distance: 118.6
click at [66, 78] on link "打帳單" at bounding box center [52, 81] width 96 height 24
